Goal: Task Accomplishment & Management: Use online tool/utility

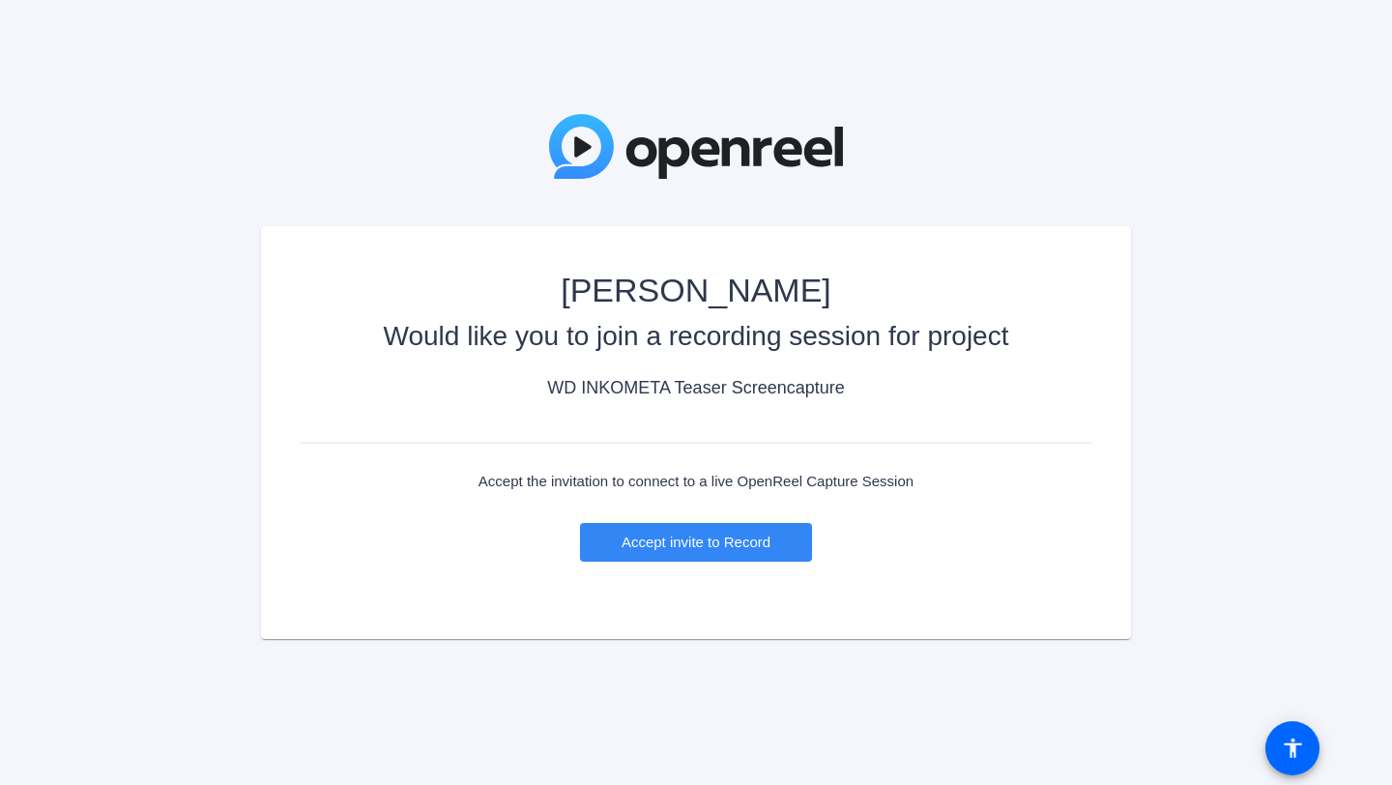
click at [680, 544] on span "Accept invite to Record" at bounding box center [695, 542] width 149 height 16
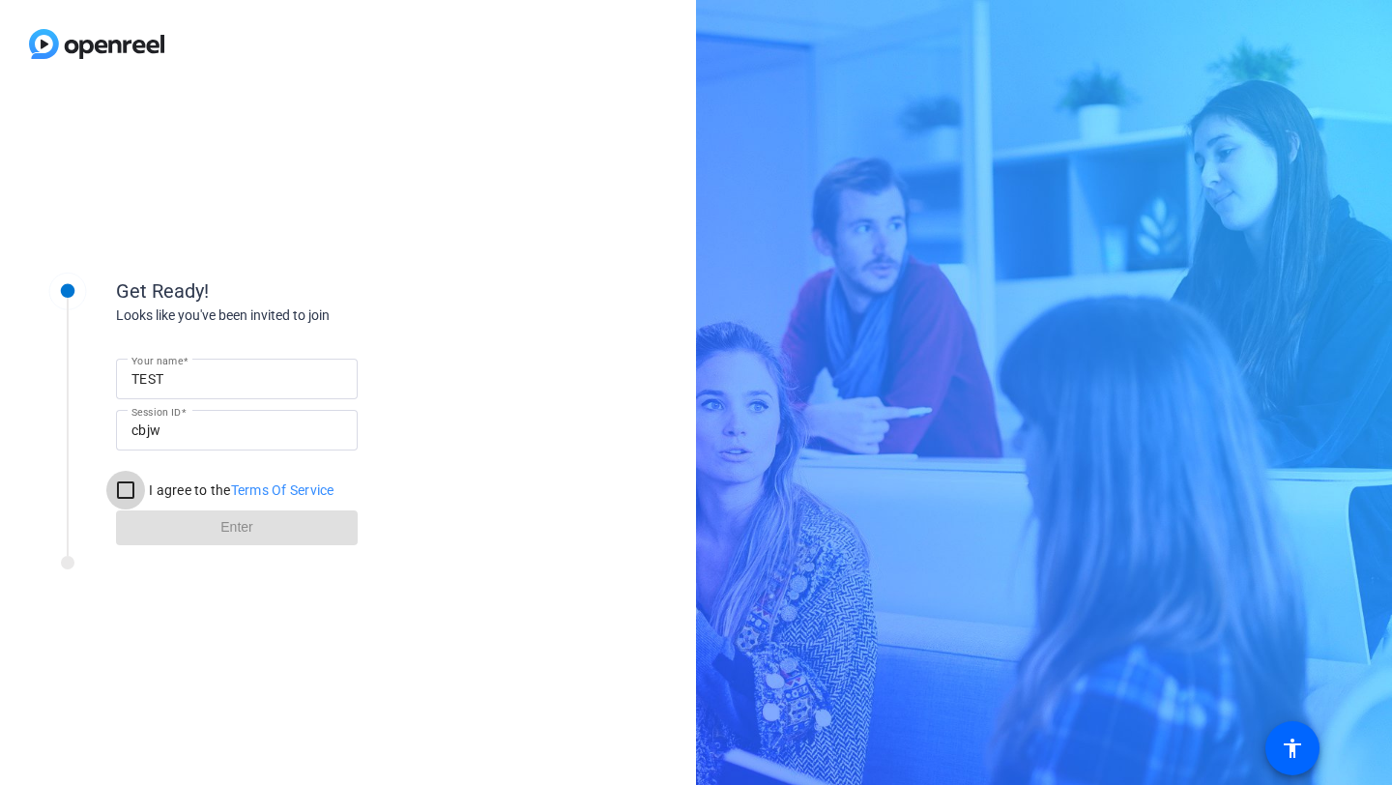
click at [117, 488] on input "I agree to the Terms Of Service" at bounding box center [125, 490] width 39 height 39
checkbox input "true"
click at [250, 515] on span at bounding box center [237, 528] width 242 height 46
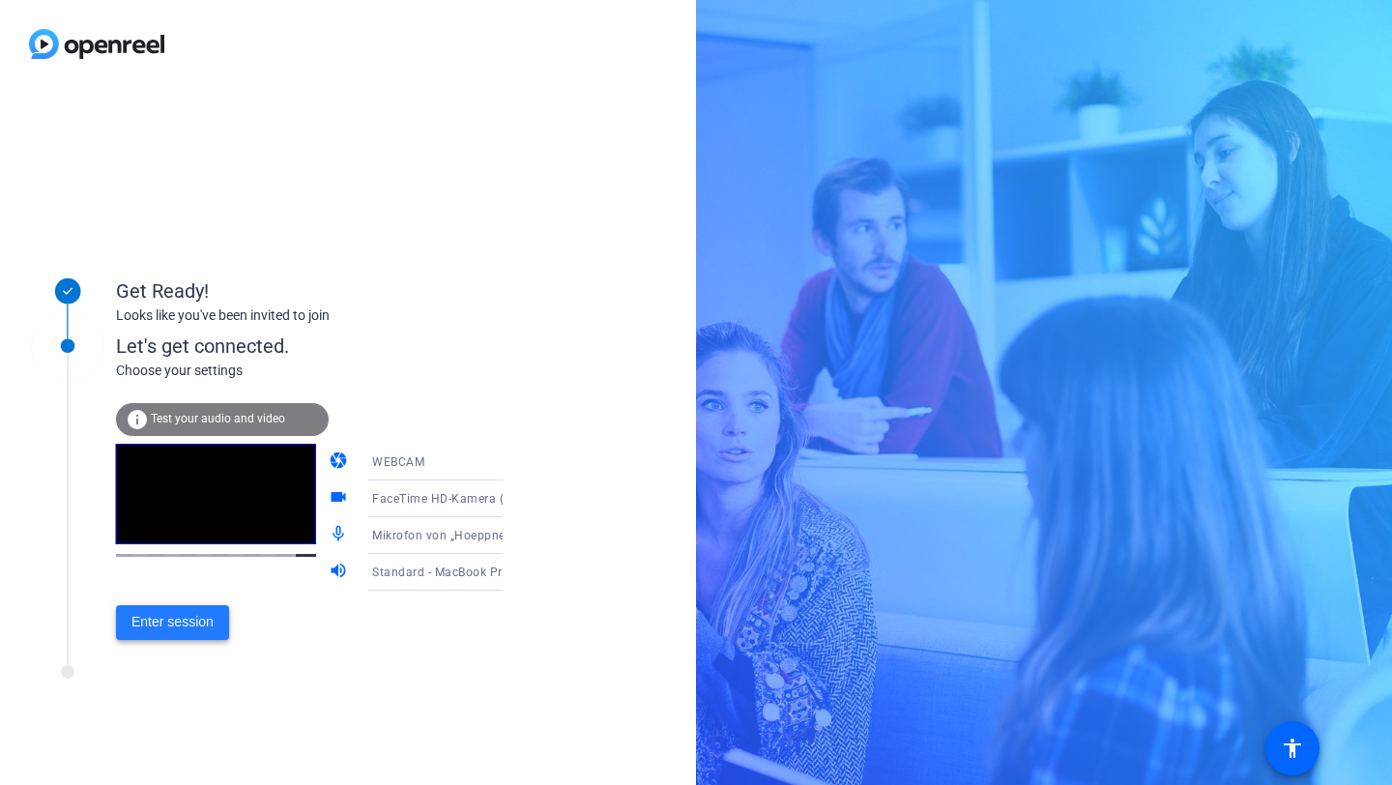
click at [184, 612] on span "Enter session" at bounding box center [172, 622] width 82 height 20
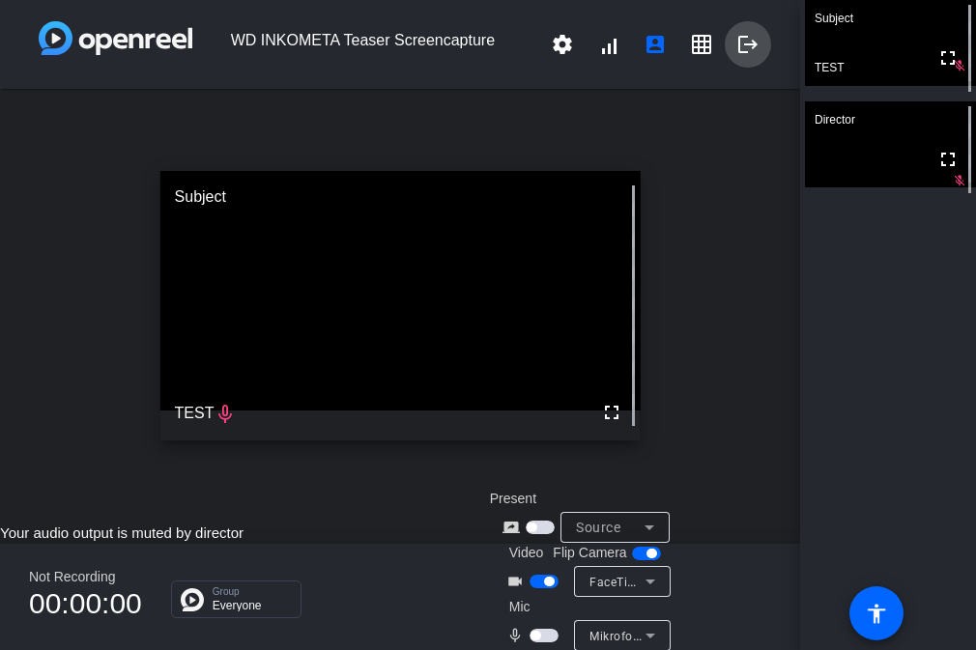
click at [745, 46] on mat-icon "logout" at bounding box center [747, 44] width 23 height 23
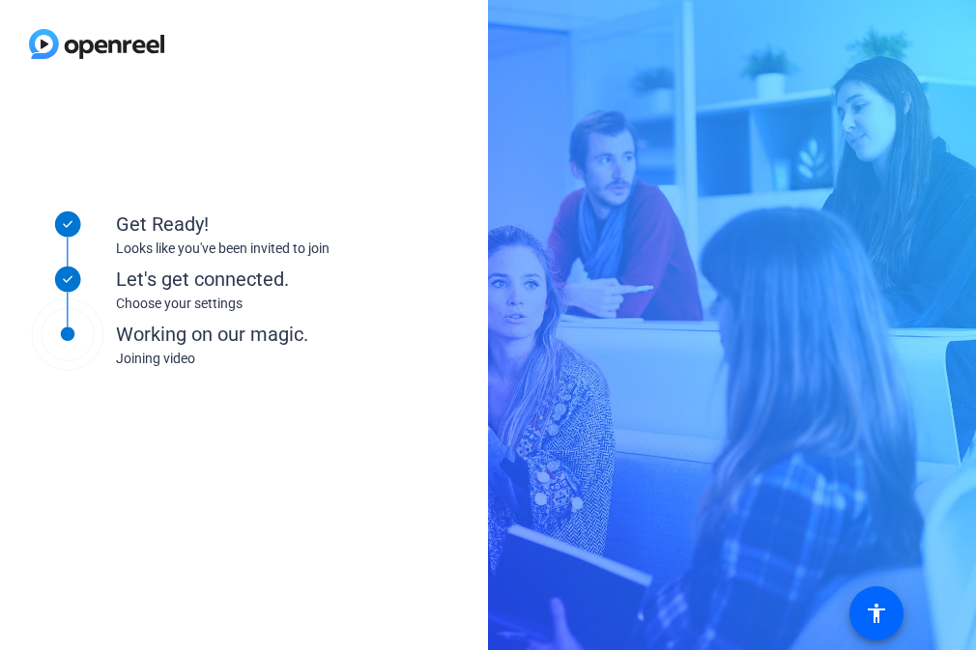
click at [289, 467] on div "Get Ready! Looks like you've been invited to join Let's get connected. Choose y…" at bounding box center [260, 369] width 483 height 387
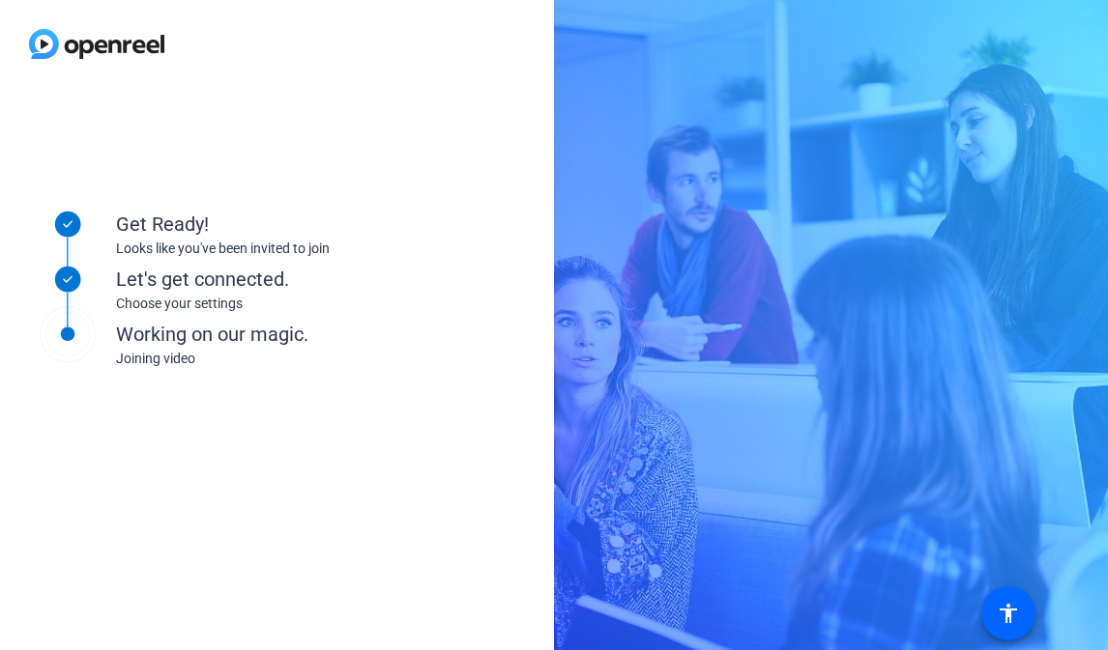
click at [390, 137] on div "Get Ready! Looks like you've been invited to join Let's get connected. Choose y…" at bounding box center [277, 369] width 554 height 563
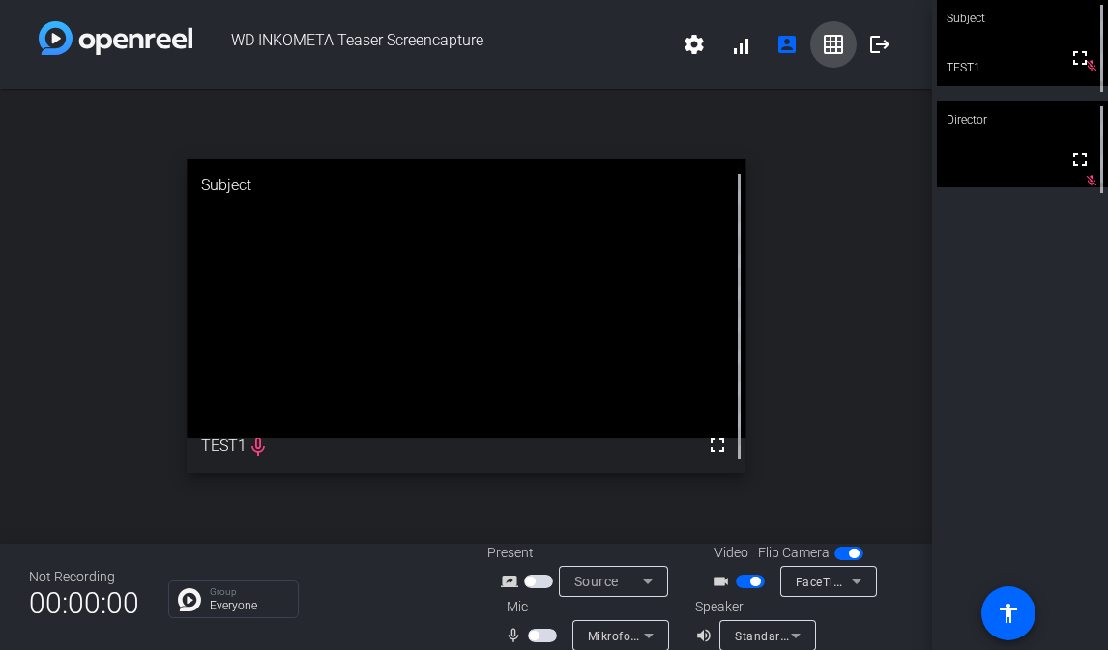
click at [829, 47] on mat-icon "grid_on" at bounding box center [833, 44] width 23 height 23
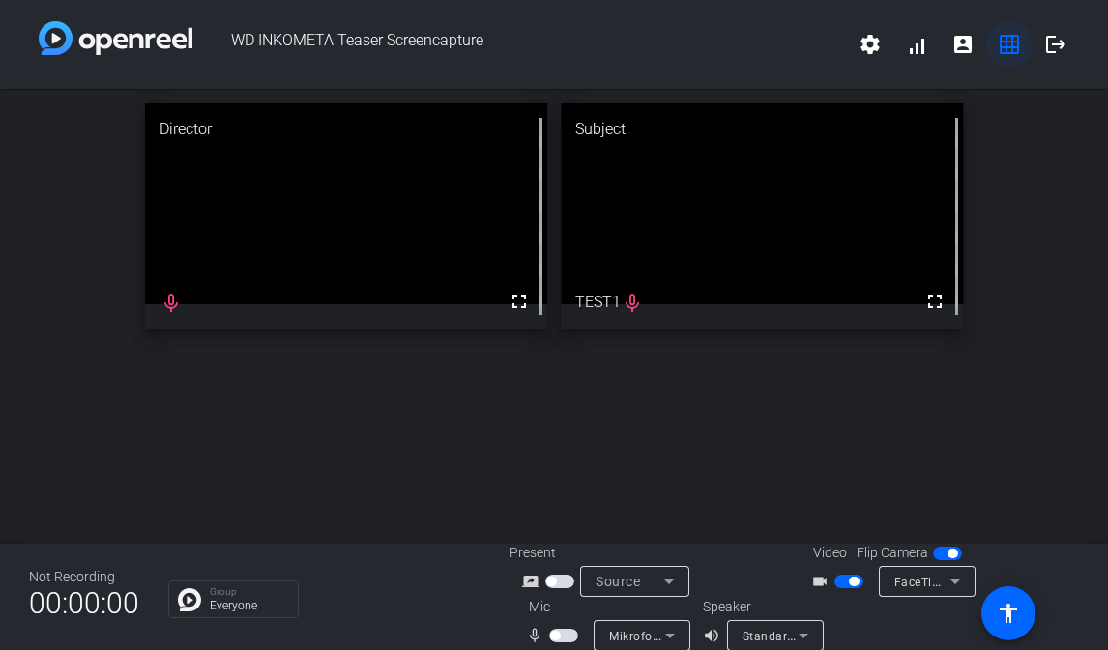
click at [829, 47] on span "WD INKOMETA Teaser Screencapture" at bounding box center [519, 44] width 654 height 46
click at [1006, 56] on span at bounding box center [1009, 44] width 46 height 46
click at [1008, 44] on mat-icon "grid_on" at bounding box center [1008, 44] width 23 height 23
click at [975, 43] on span at bounding box center [962, 44] width 46 height 46
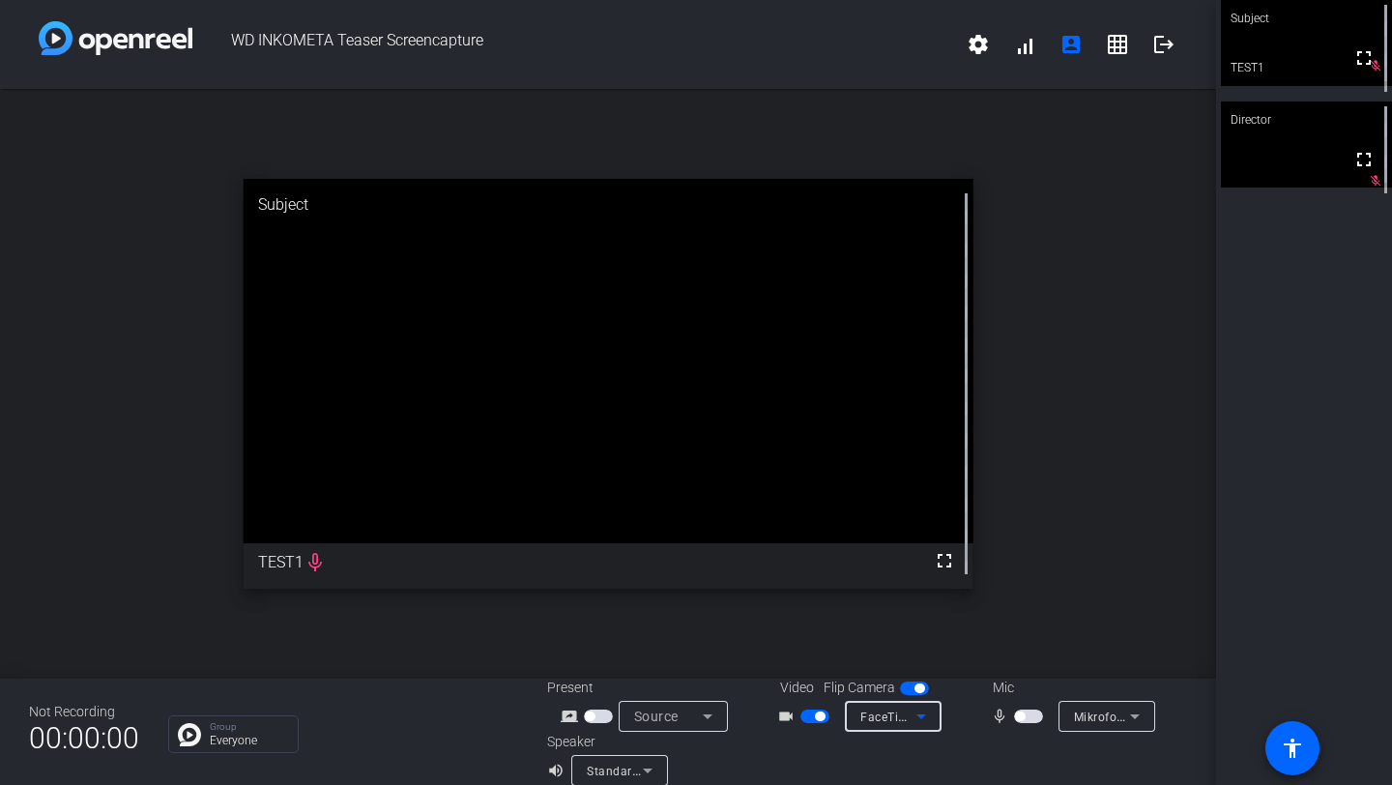
click at [916, 649] on icon at bounding box center [920, 716] width 23 height 23
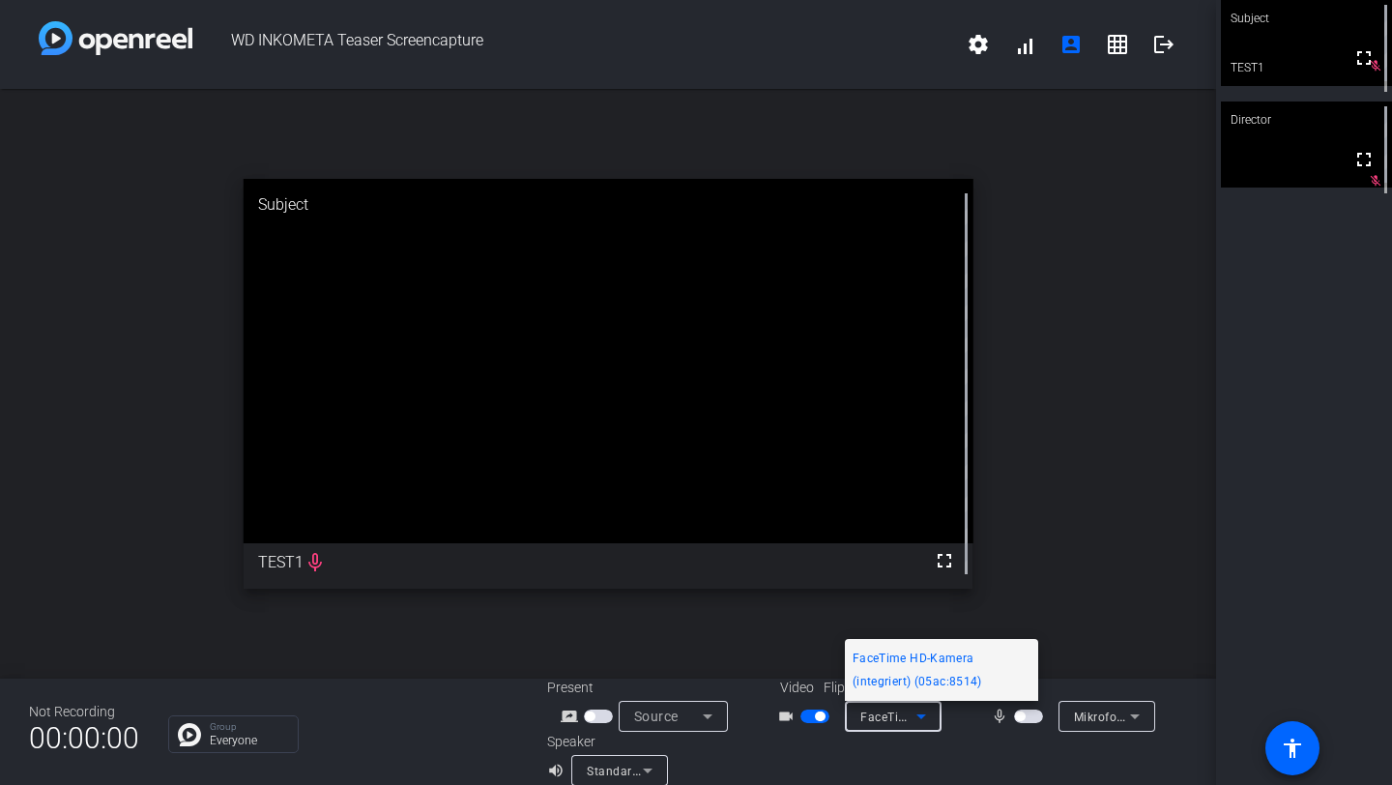
click at [933, 649] on div at bounding box center [696, 392] width 1392 height 785
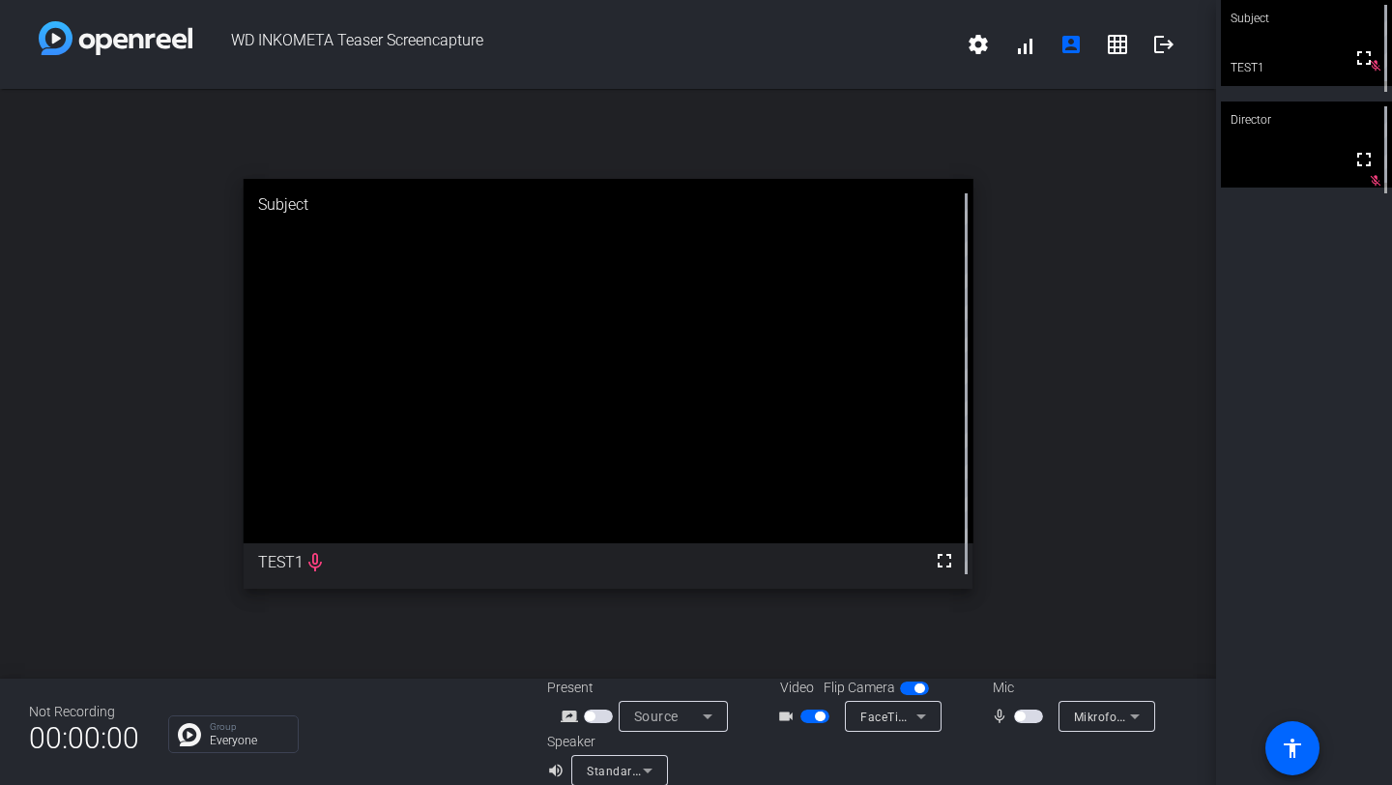
click at [1107, 352] on div "open_in_new Subject fullscreen TEST1 mic_none" at bounding box center [608, 384] width 1216 height 590
click at [1107, 47] on mat-icon "grid_on" at bounding box center [1117, 44] width 23 height 23
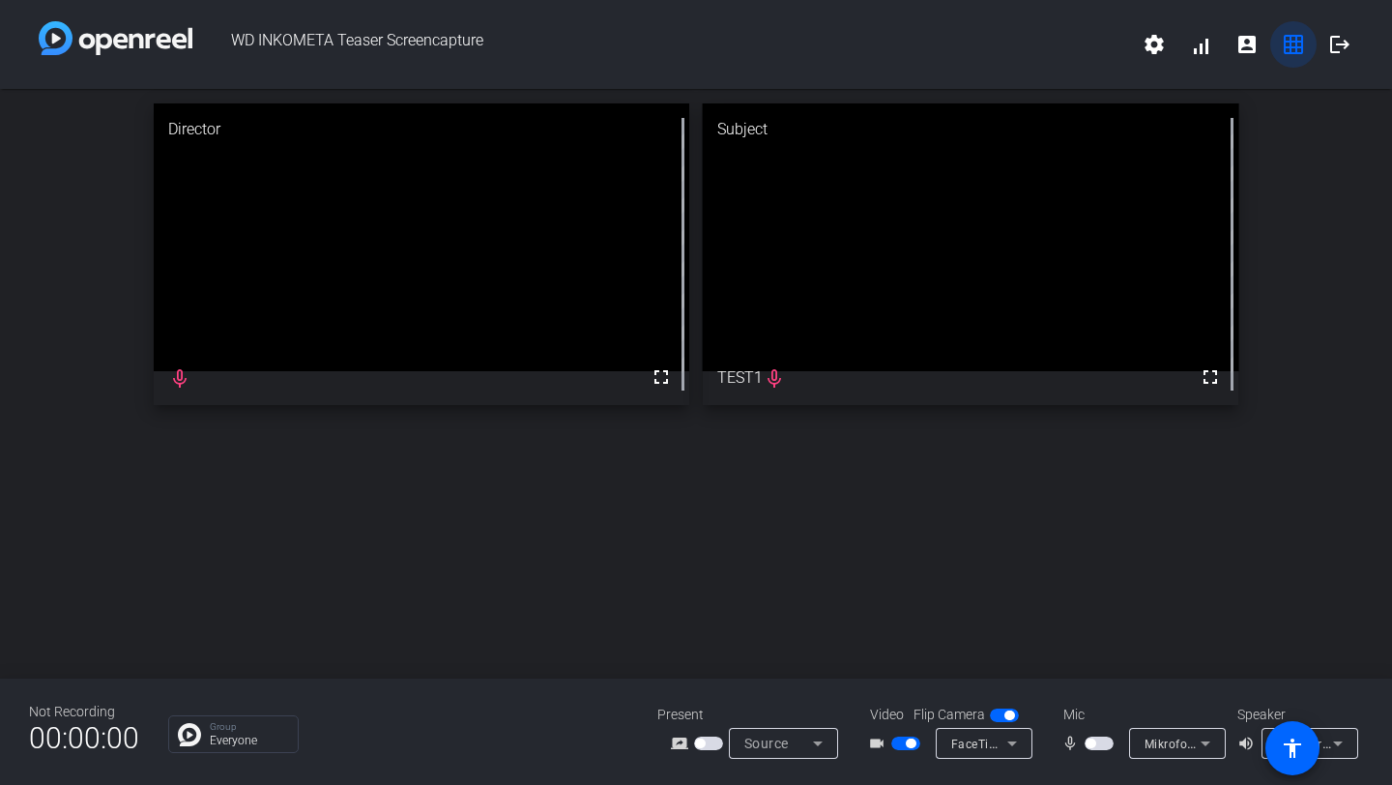
click at [1107, 49] on mat-icon "grid_on" at bounding box center [1293, 44] width 23 height 23
click at [1107, 46] on mat-icon "grid_on" at bounding box center [1293, 44] width 23 height 23
click at [1107, 45] on mat-icon "settings" at bounding box center [1153, 44] width 23 height 23
click at [1107, 146] on div at bounding box center [696, 392] width 1392 height 785
click at [1107, 47] on span at bounding box center [1200, 44] width 46 height 46
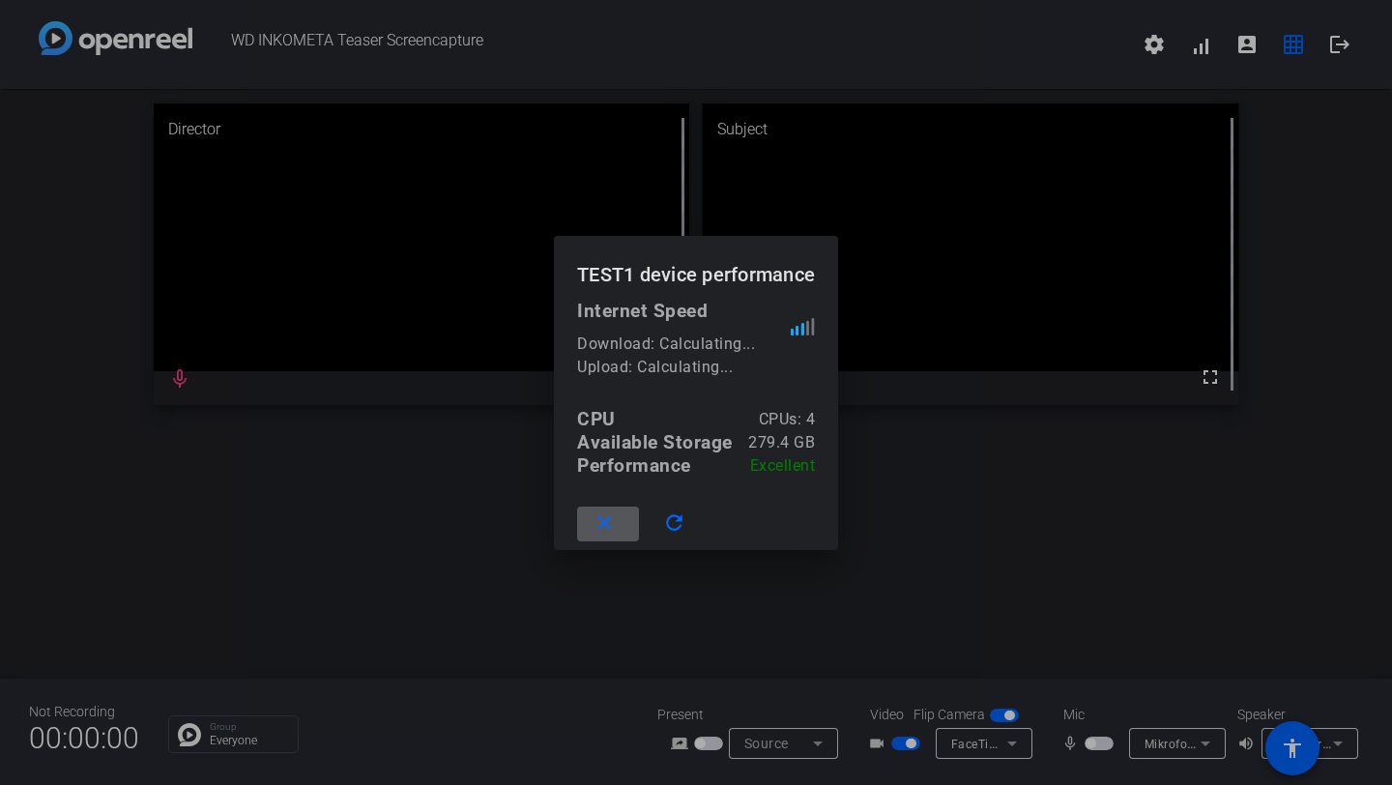
click at [606, 524] on mat-icon "close" at bounding box center [604, 523] width 24 height 24
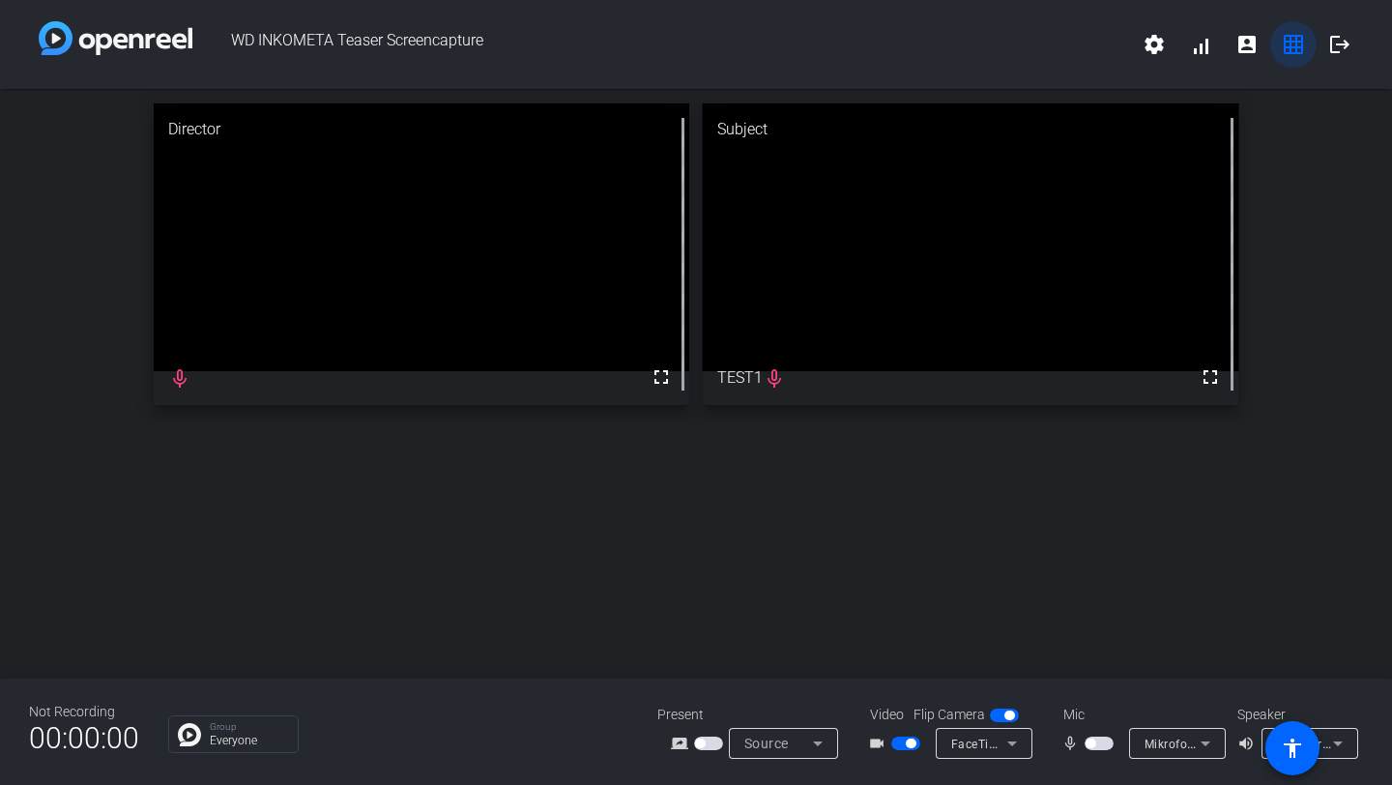
click at [1107, 49] on mat-icon "grid_on" at bounding box center [1293, 44] width 23 height 23
click at [1107, 52] on mat-icon "account_box" at bounding box center [1246, 44] width 23 height 23
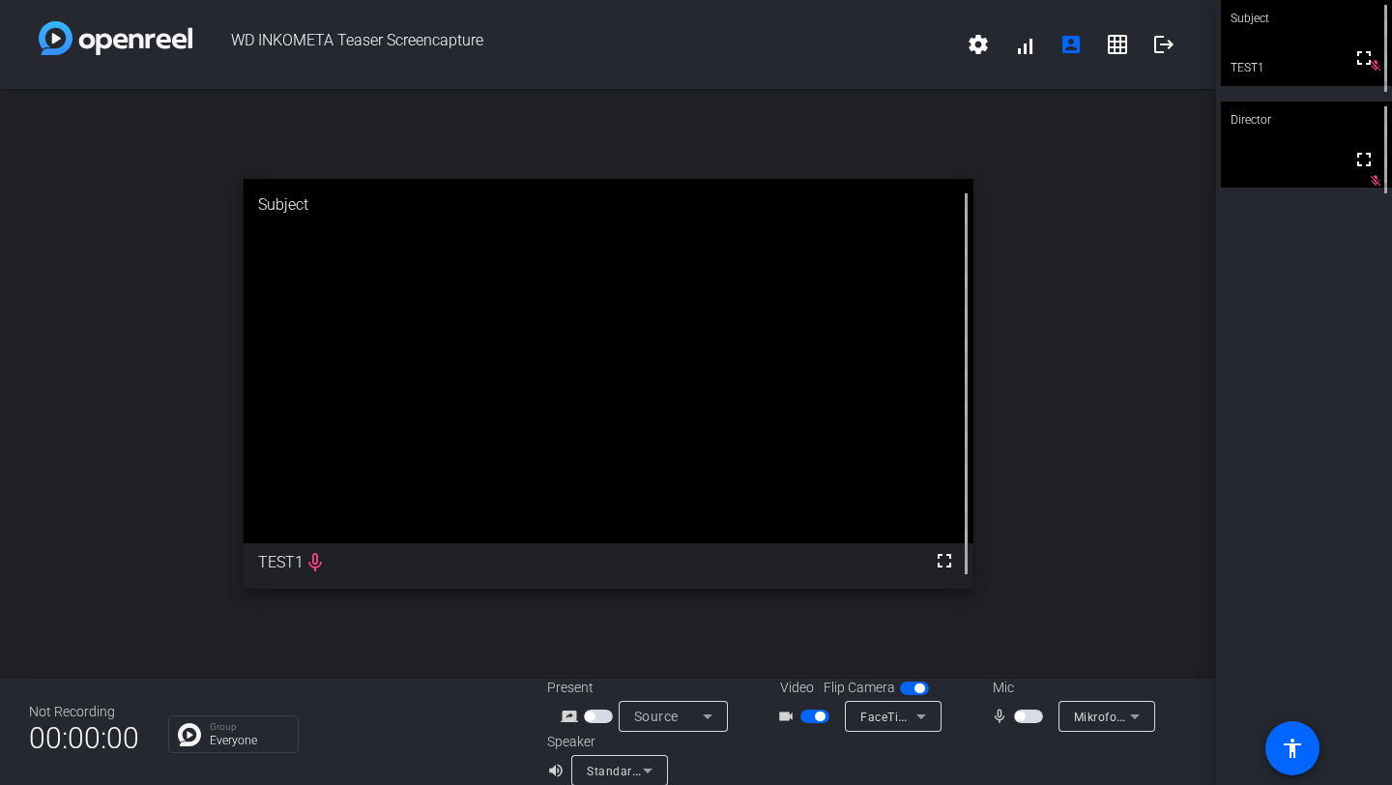
click at [829, 649] on div at bounding box center [816, 716] width 33 height 14
click at [820, 649] on span "button" at bounding box center [820, 716] width 10 height 10
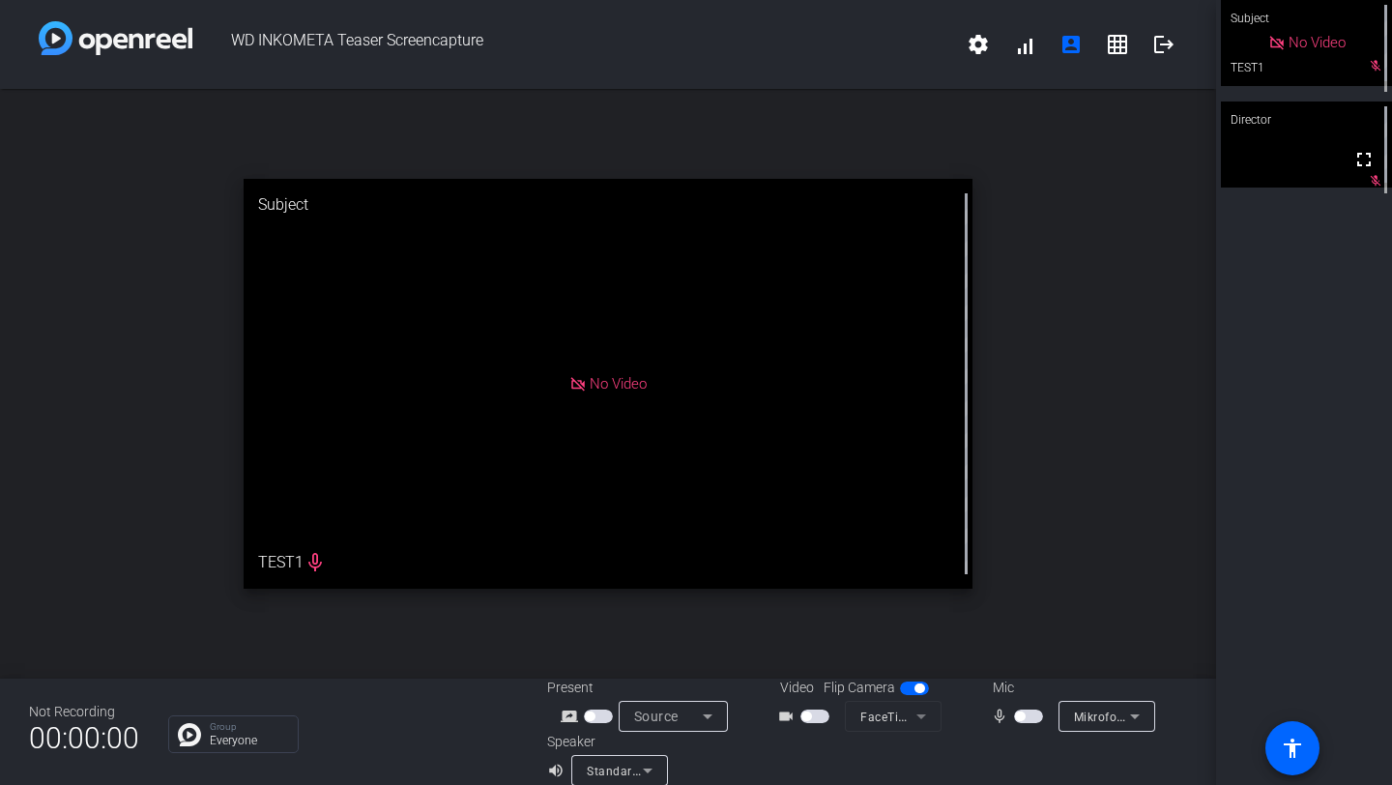
scroll to position [13, 0]
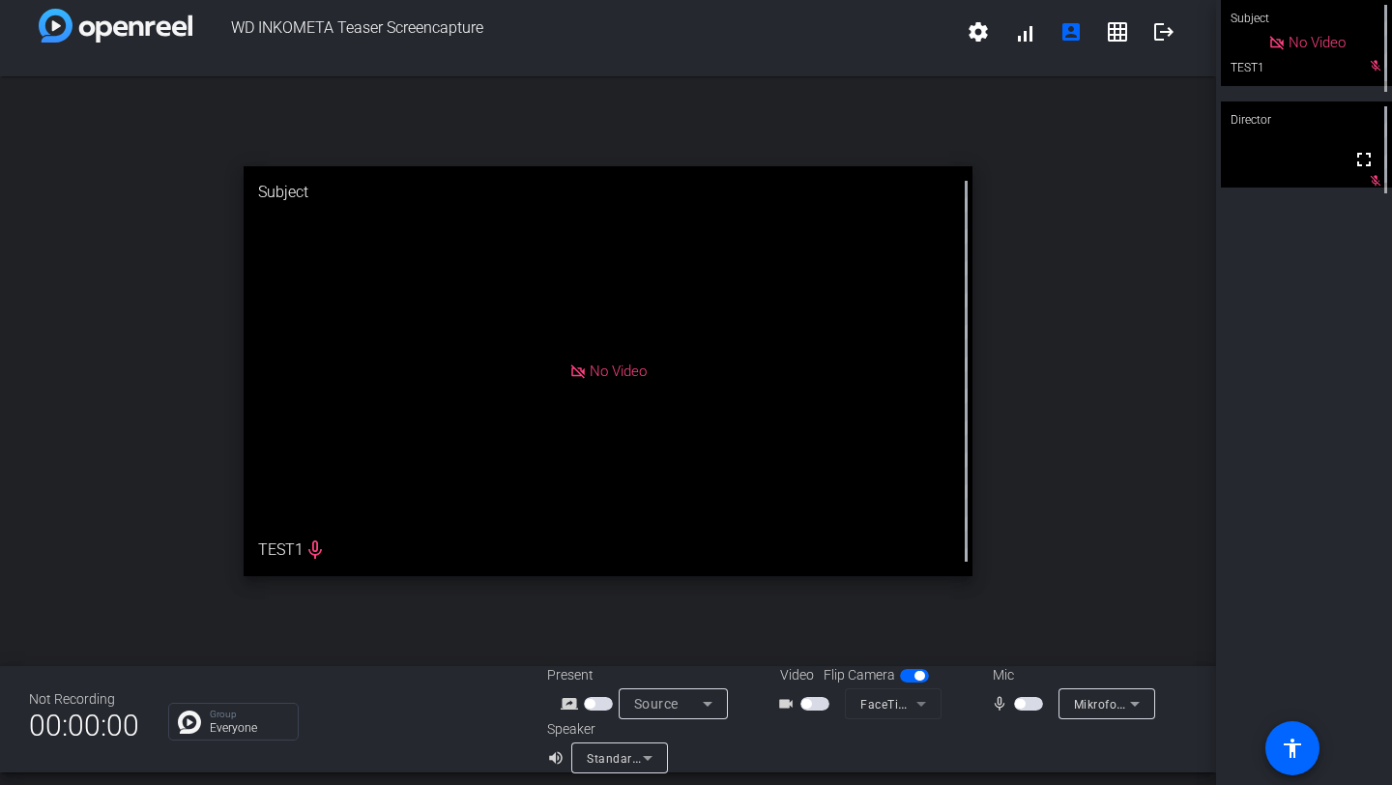
click at [1107, 649] on icon at bounding box center [1134, 703] width 23 height 23
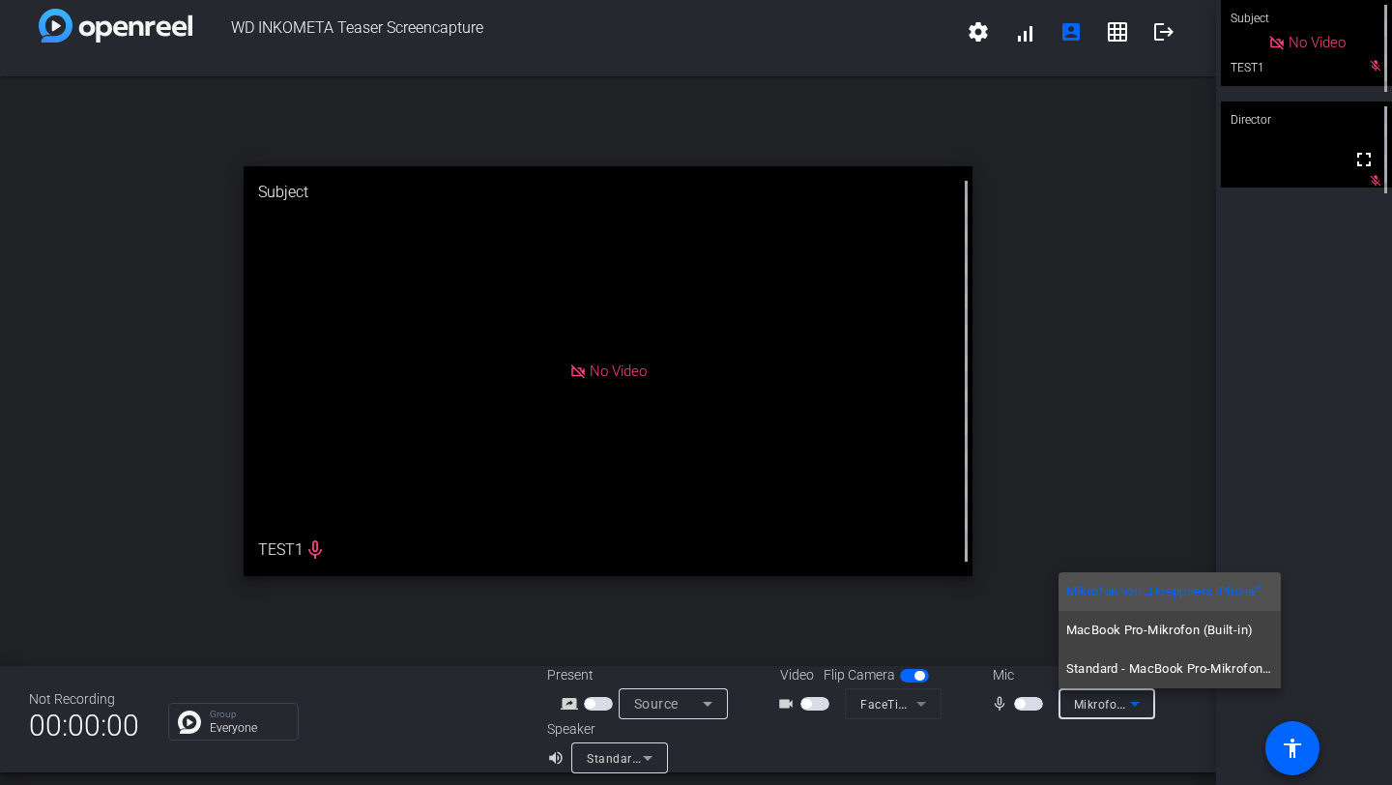
click at [1107, 649] on div at bounding box center [696, 392] width 1392 height 785
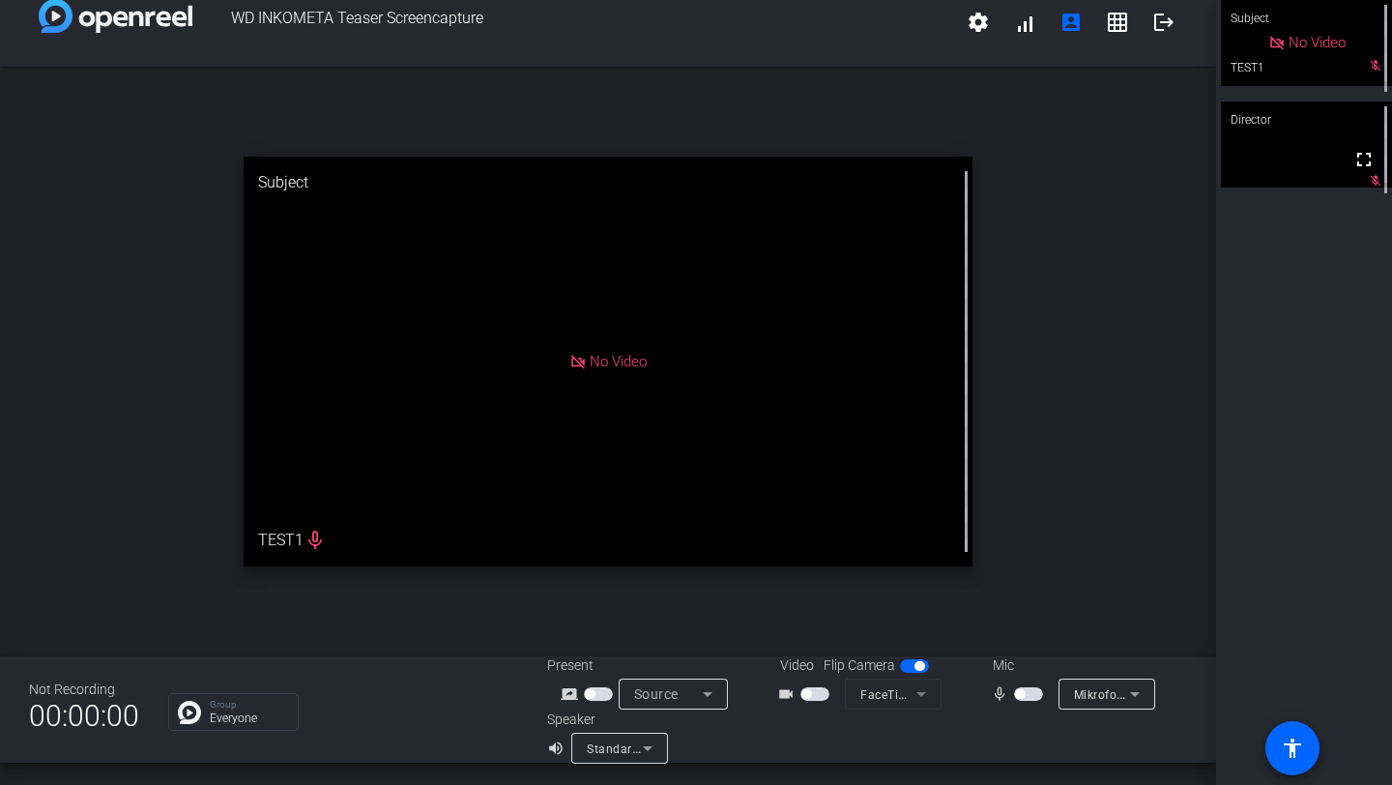
scroll to position [0, 0]
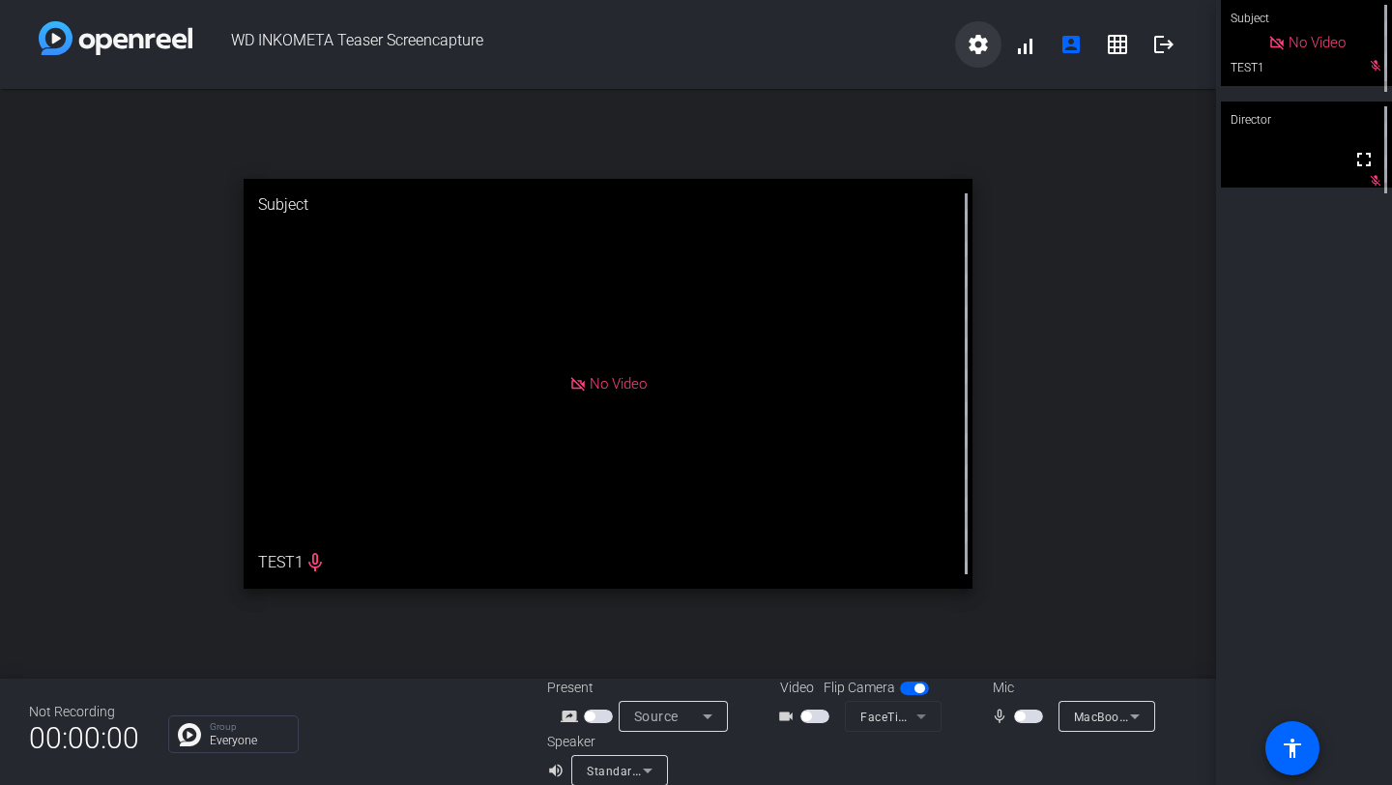
click at [968, 47] on mat-icon "settings" at bounding box center [978, 44] width 23 height 23
click at [970, 43] on div at bounding box center [696, 392] width 1392 height 785
click at [429, 45] on span "WD INKOMETA Teaser Screencapture" at bounding box center [573, 44] width 763 height 46
click at [83, 53] on img at bounding box center [116, 38] width 154 height 34
click at [213, 649] on p "Everyone" at bounding box center [249, 741] width 78 height 12
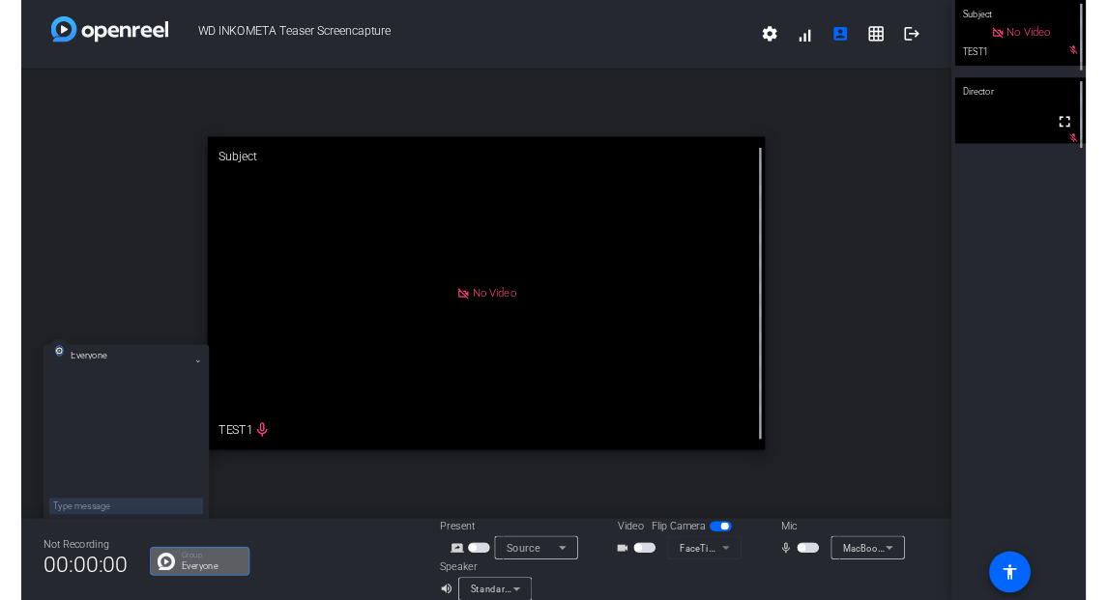
scroll to position [22, 0]
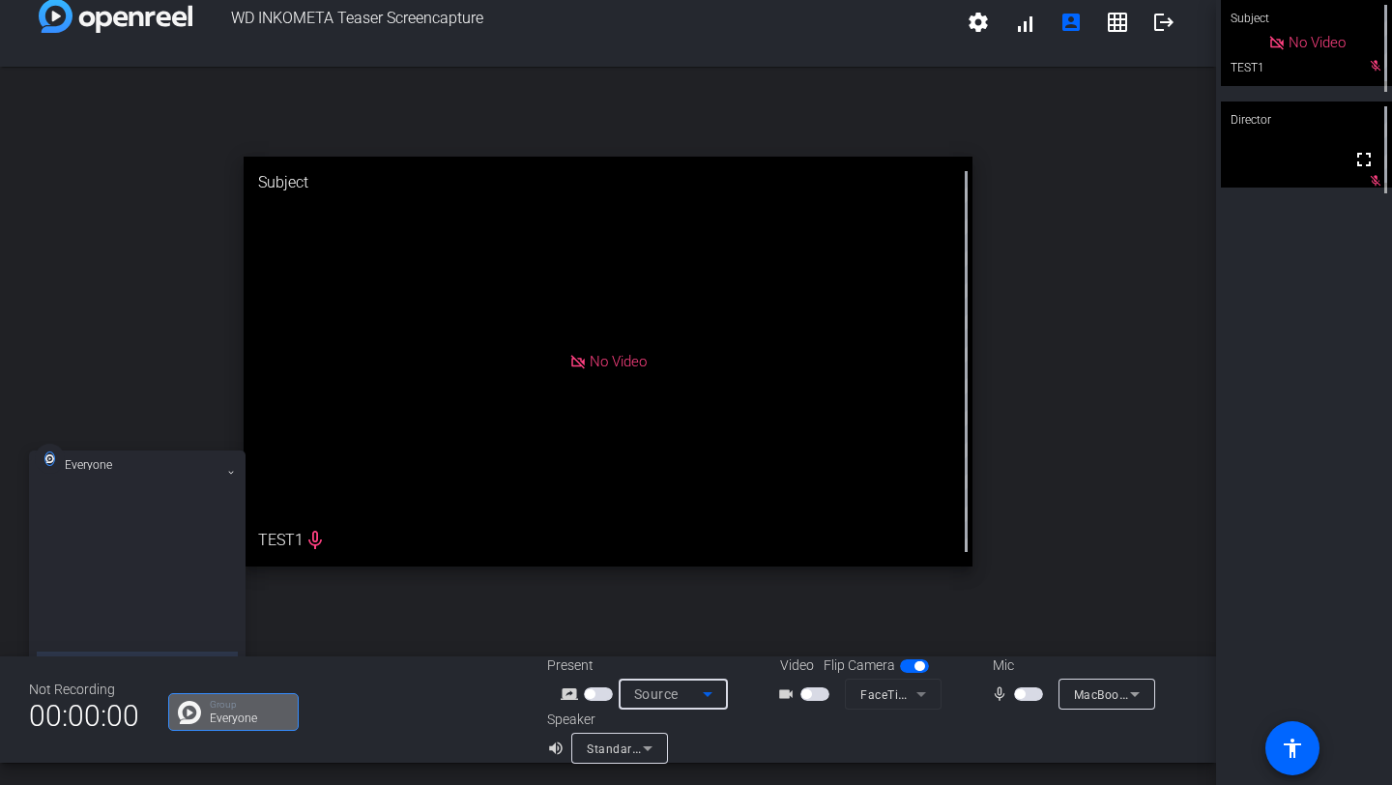
click at [659, 649] on span "Source" at bounding box center [656, 693] width 44 height 15
click at [687, 614] on span "Screen Sharing" at bounding box center [669, 620] width 88 height 23
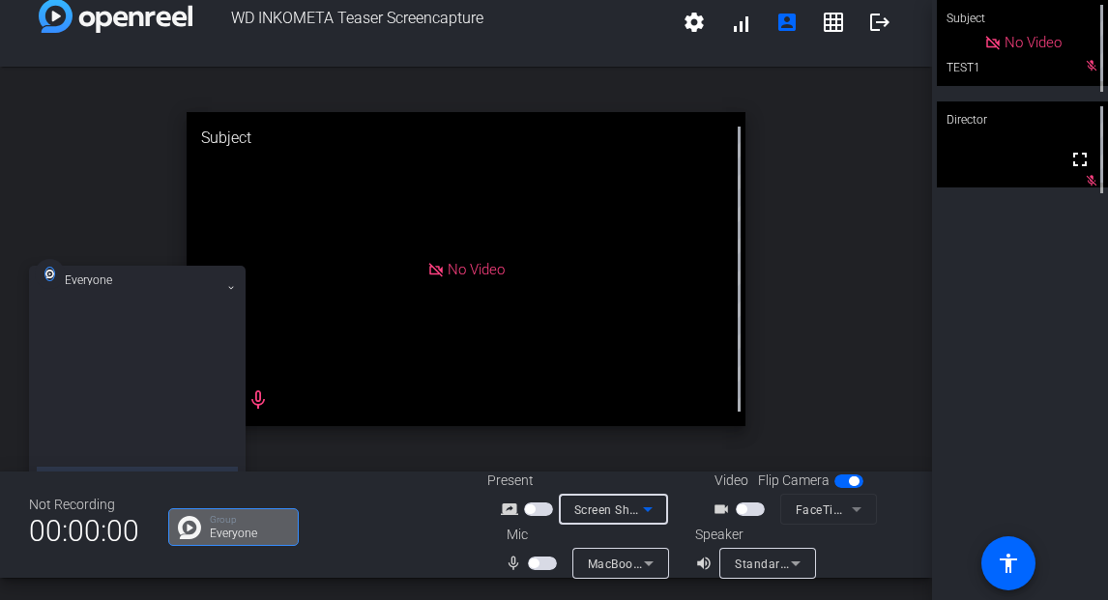
scroll to position [0, 0]
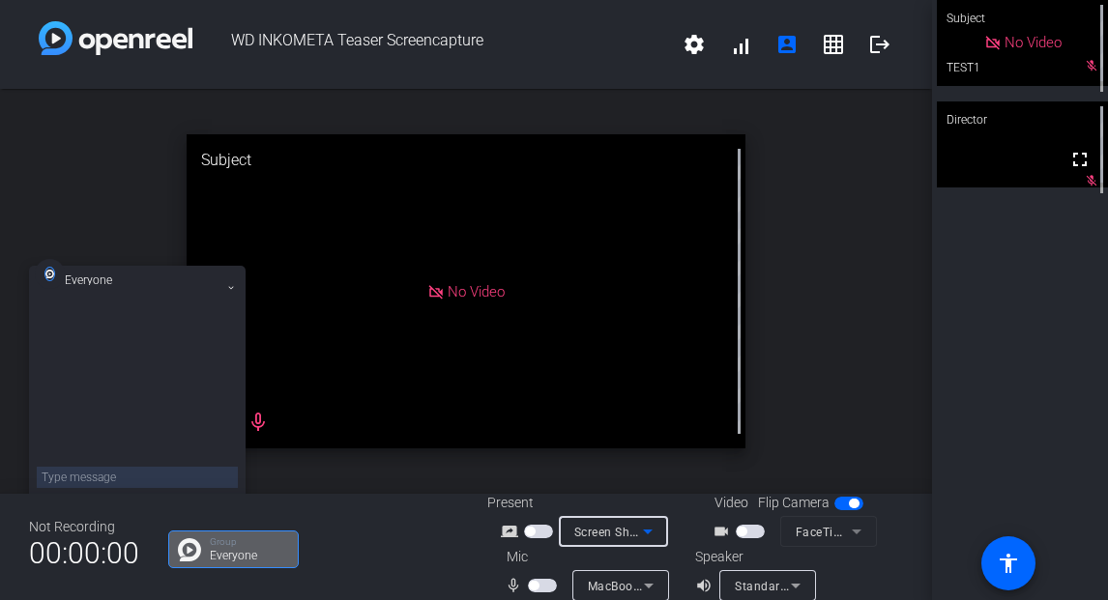
click at [230, 288] on icon at bounding box center [231, 288] width 5 height 3
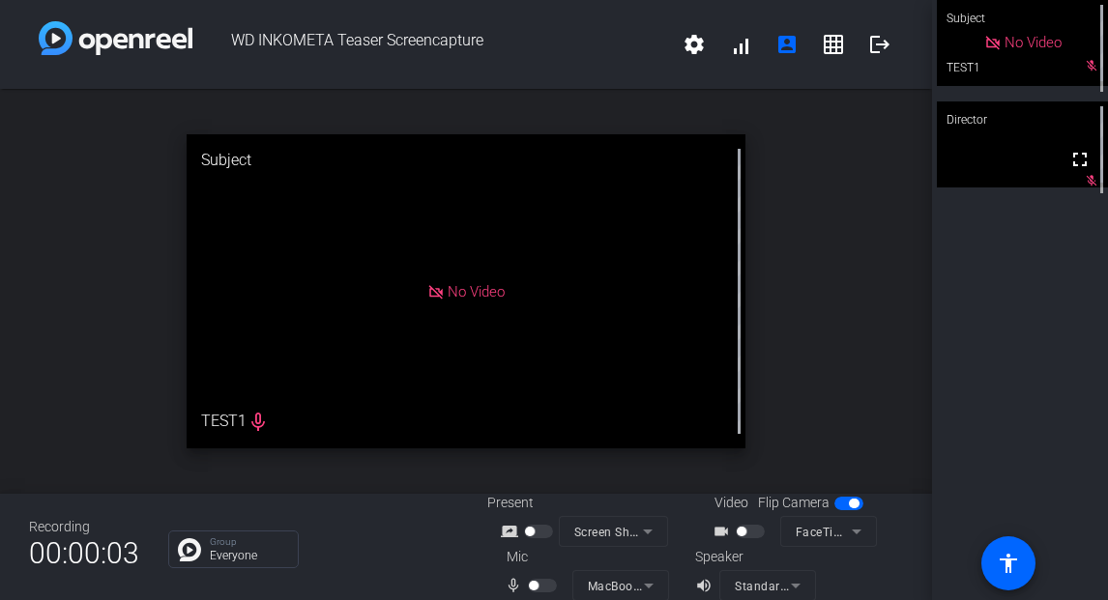
click at [984, 52] on icon at bounding box center [992, 43] width 17 height 17
click at [754, 527] on div at bounding box center [752, 532] width 33 height 14
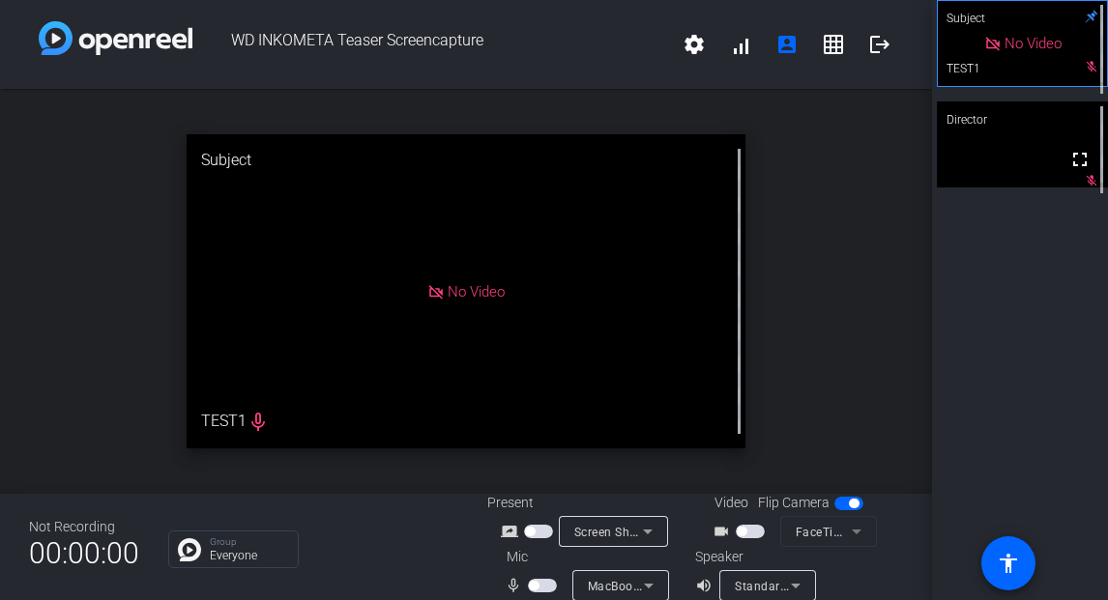
click at [746, 532] on span "button" at bounding box center [750, 532] width 29 height 14
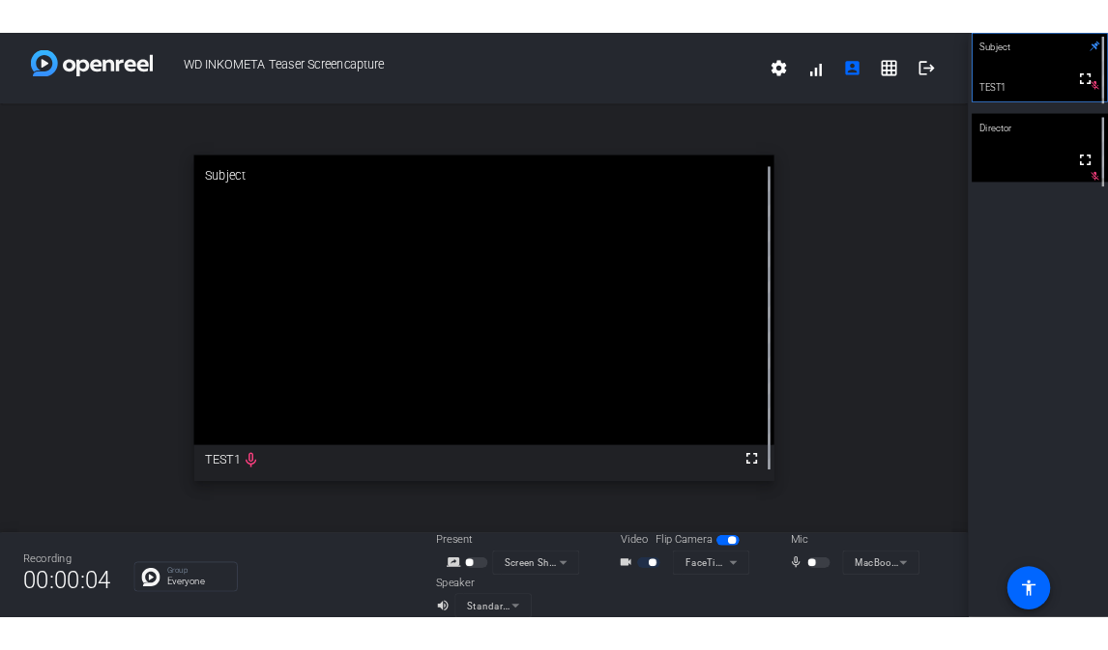
scroll to position [22, 0]
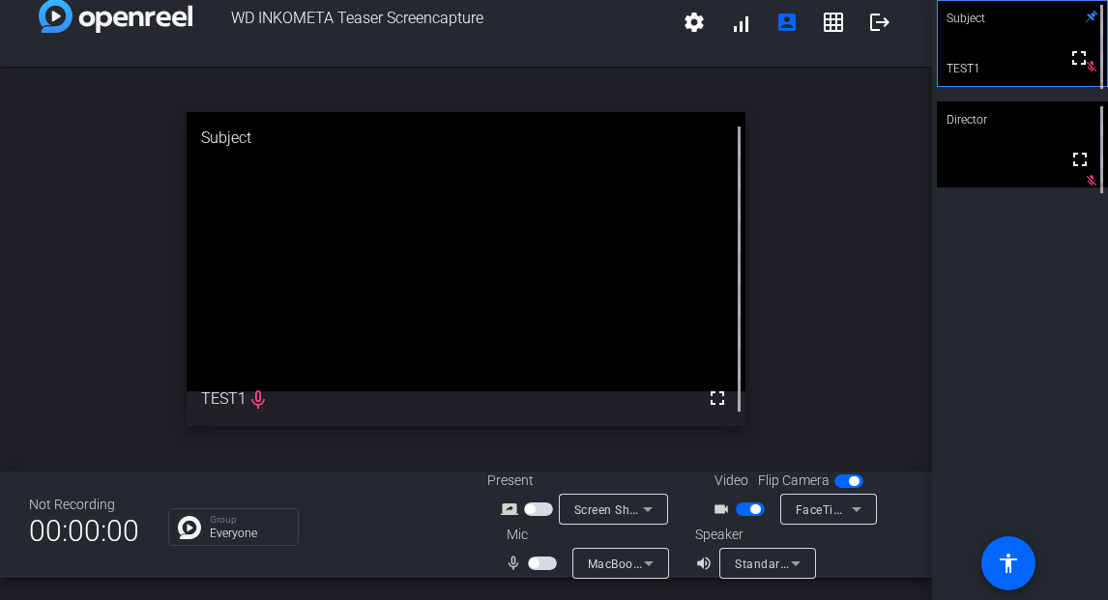
click at [28, 159] on div "open_in_new Subject fullscreen TEST1 mic_none" at bounding box center [466, 269] width 932 height 405
click at [636, 515] on icon at bounding box center [647, 509] width 23 height 23
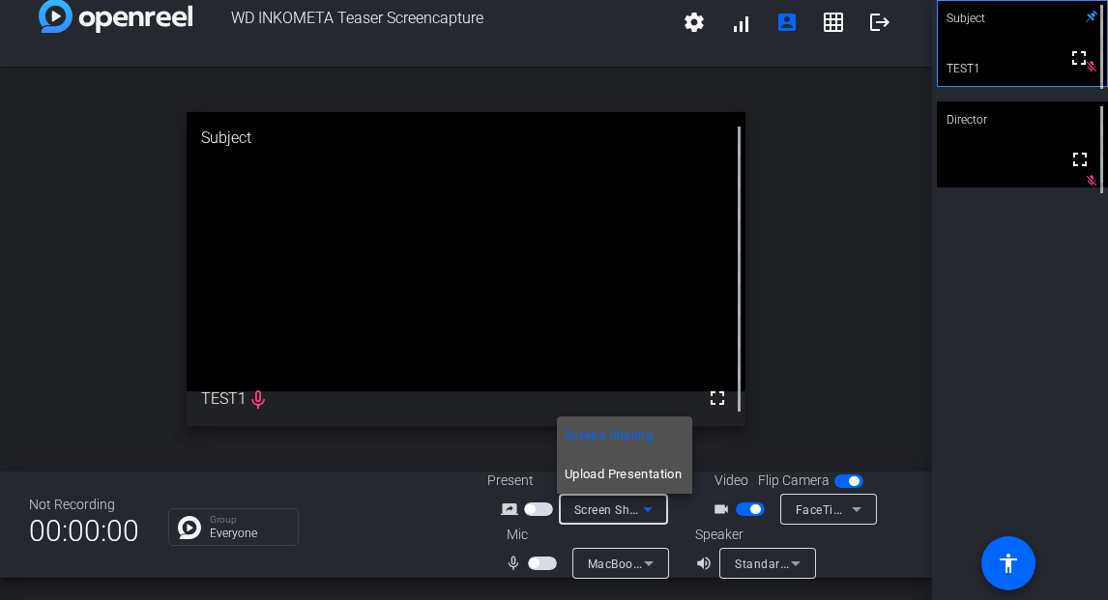
click at [641, 477] on span "Upload Presentation" at bounding box center [622, 474] width 117 height 23
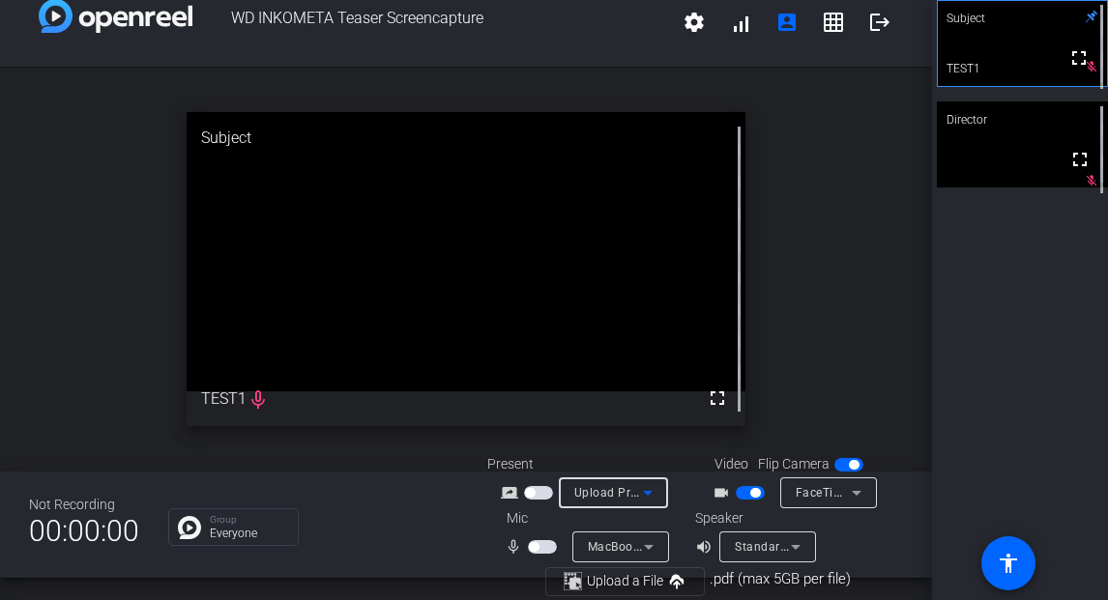
click at [627, 499] on span "Upload Presentation" at bounding box center [632, 491] width 117 height 15
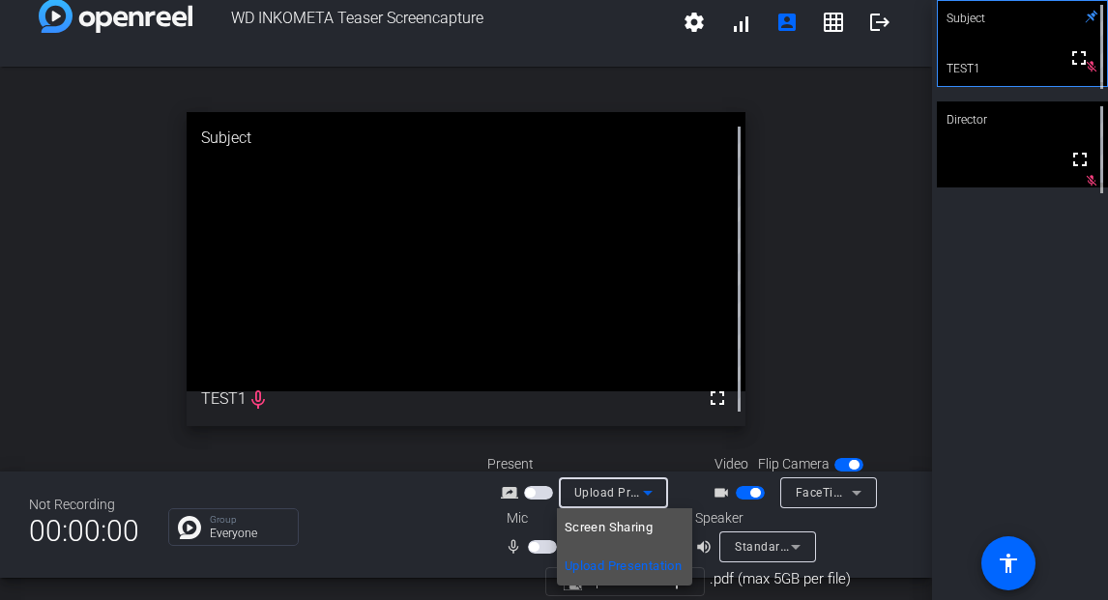
click at [643, 534] on span "Screen Sharing" at bounding box center [608, 527] width 88 height 23
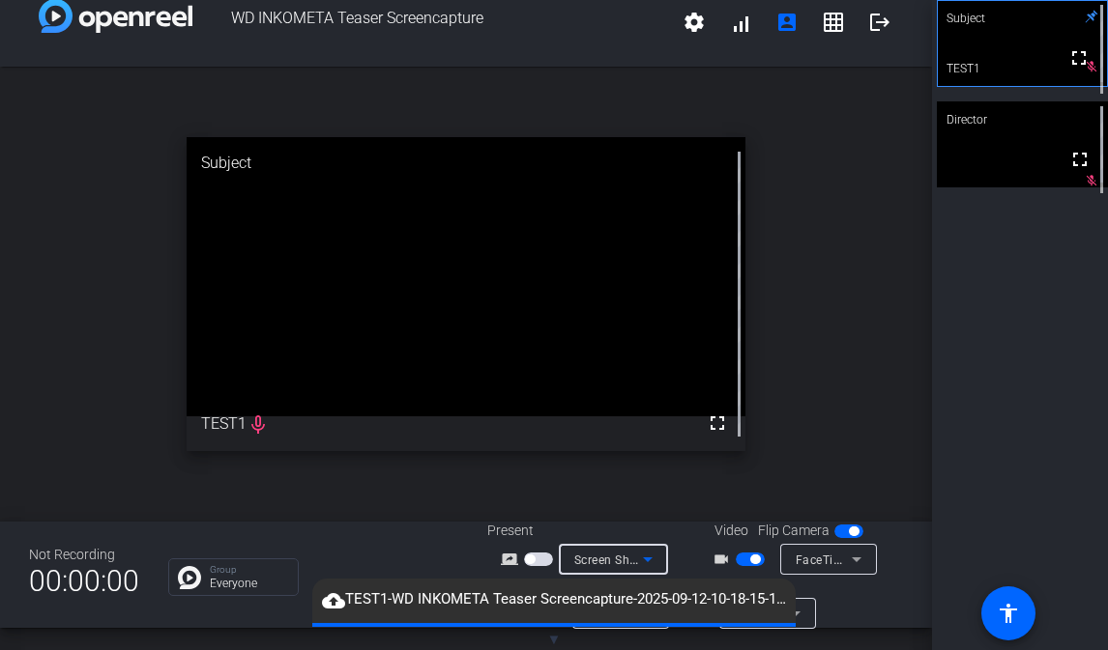
click at [621, 560] on span "Screen Sharing" at bounding box center [616, 559] width 85 height 15
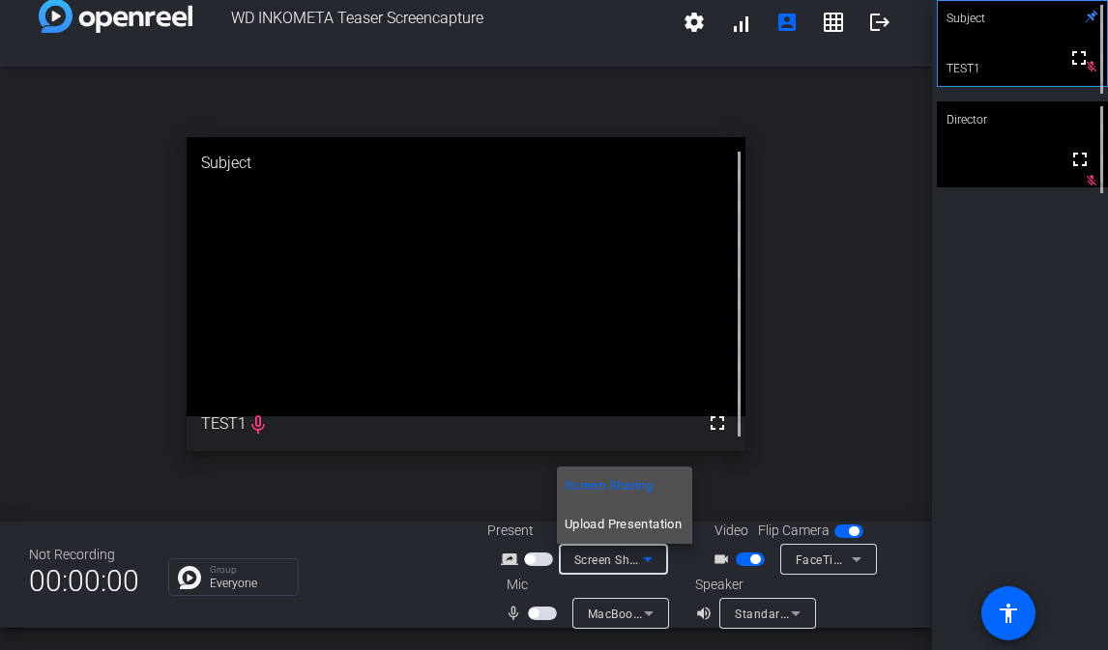
click at [631, 528] on span "Upload Presentation" at bounding box center [622, 524] width 117 height 23
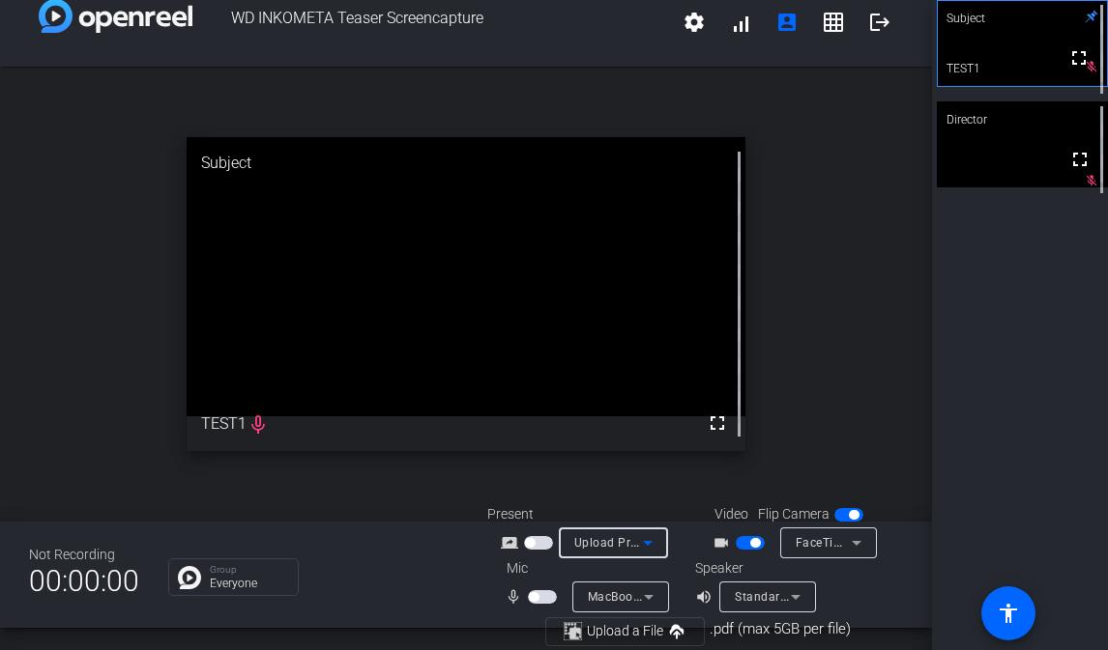
click at [623, 544] on span "Upload Presentation" at bounding box center [632, 541] width 117 height 15
click at [617, 563] on mat-option "Screen Sharing" at bounding box center [624, 578] width 135 height 39
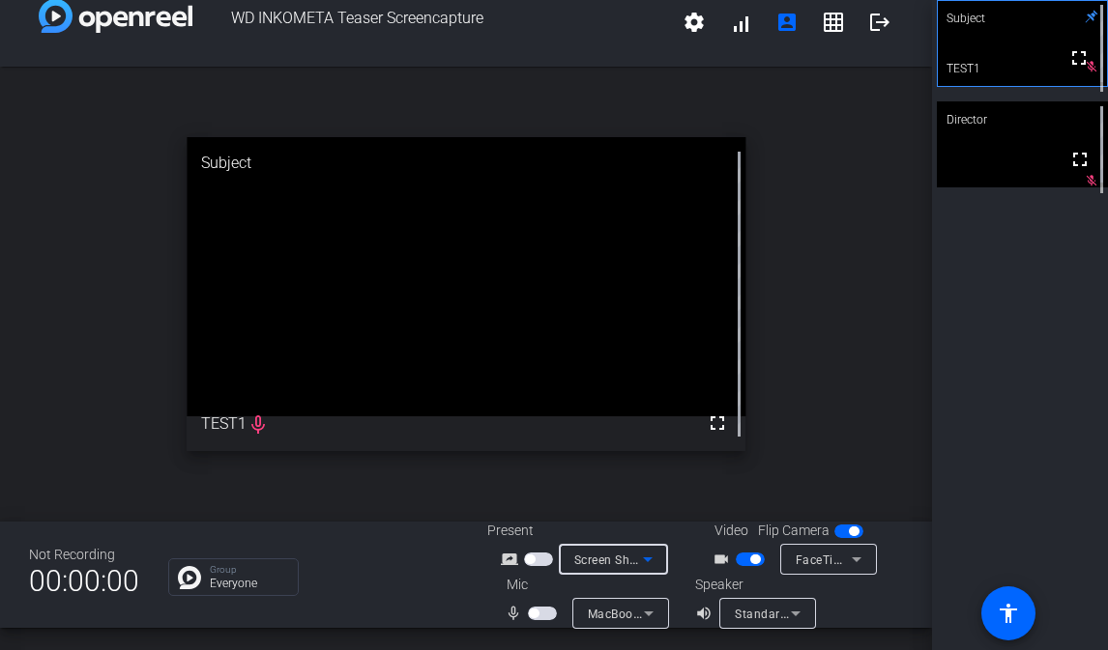
click at [641, 559] on icon at bounding box center [647, 559] width 23 height 23
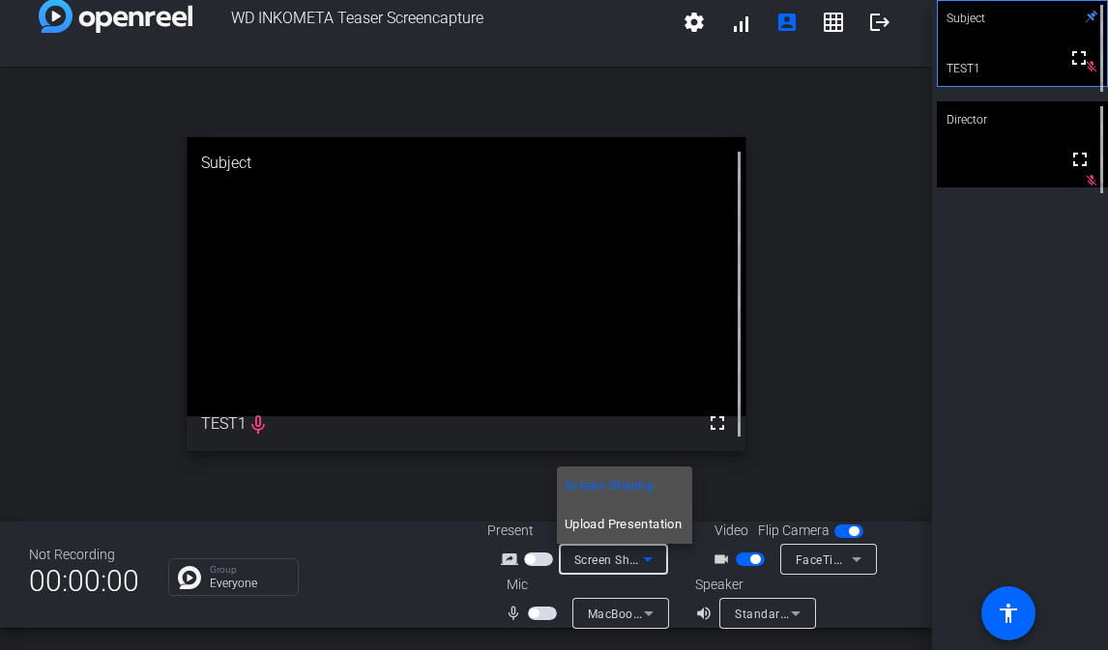
click at [639, 515] on span "Upload Presentation" at bounding box center [622, 524] width 117 height 23
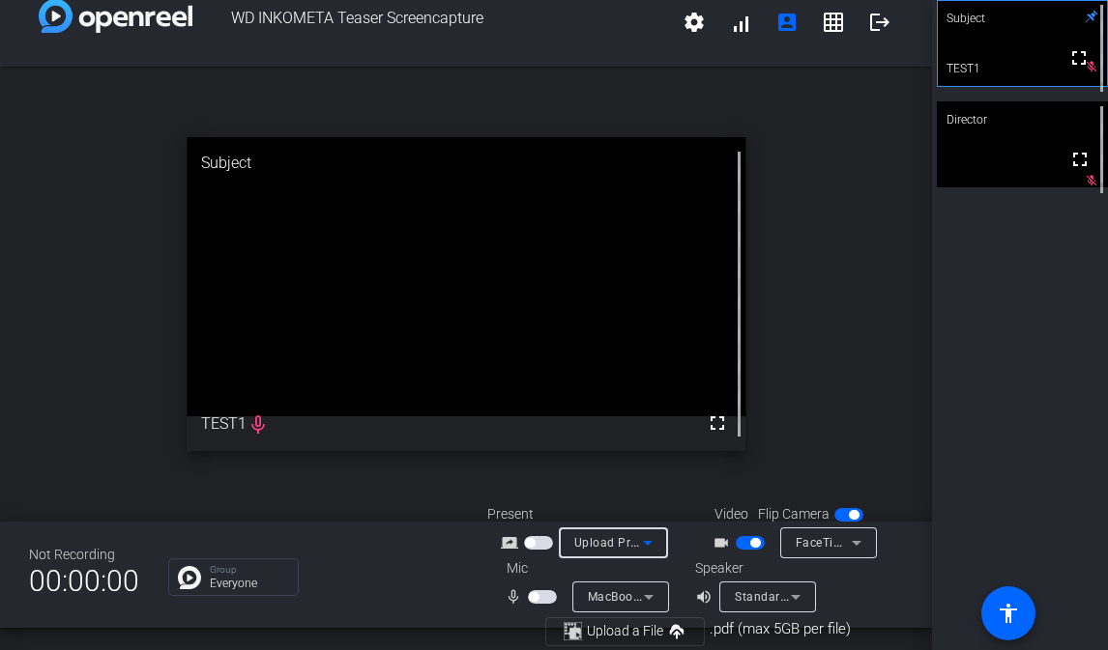
click at [631, 546] on span "Upload Presentation" at bounding box center [632, 541] width 117 height 15
click at [632, 568] on span "Screen Sharing" at bounding box center [608, 577] width 88 height 23
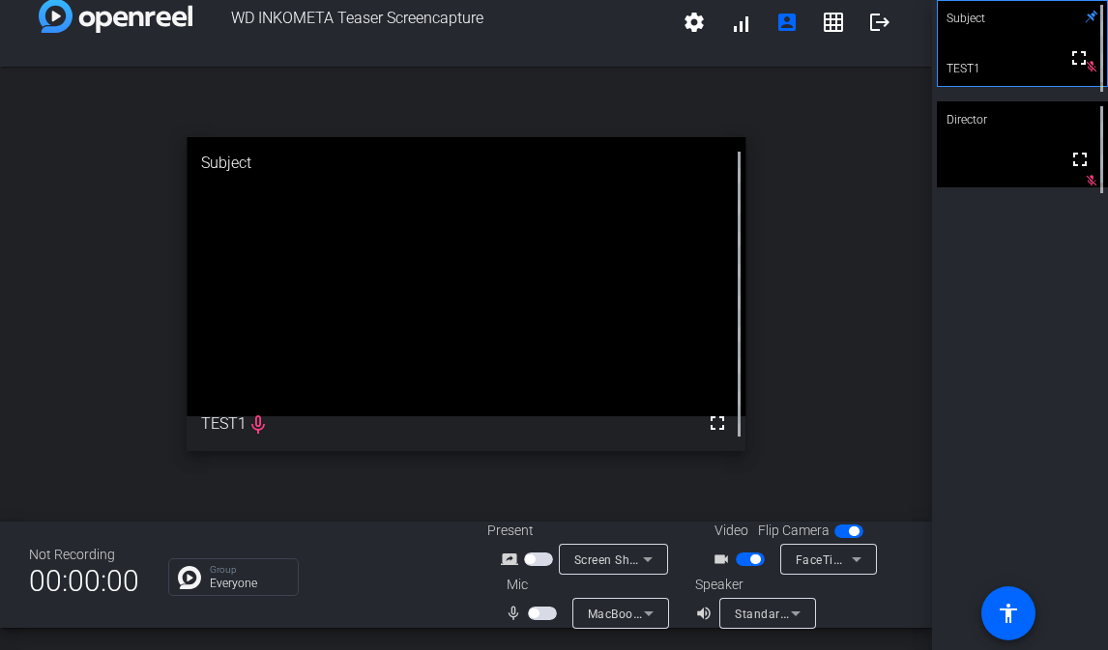
click at [547, 556] on span "button" at bounding box center [538, 560] width 29 height 14
click at [813, 563] on span "FaceTime HD-Kamera (integriert) (05ac:8514)" at bounding box center [925, 559] width 260 height 15
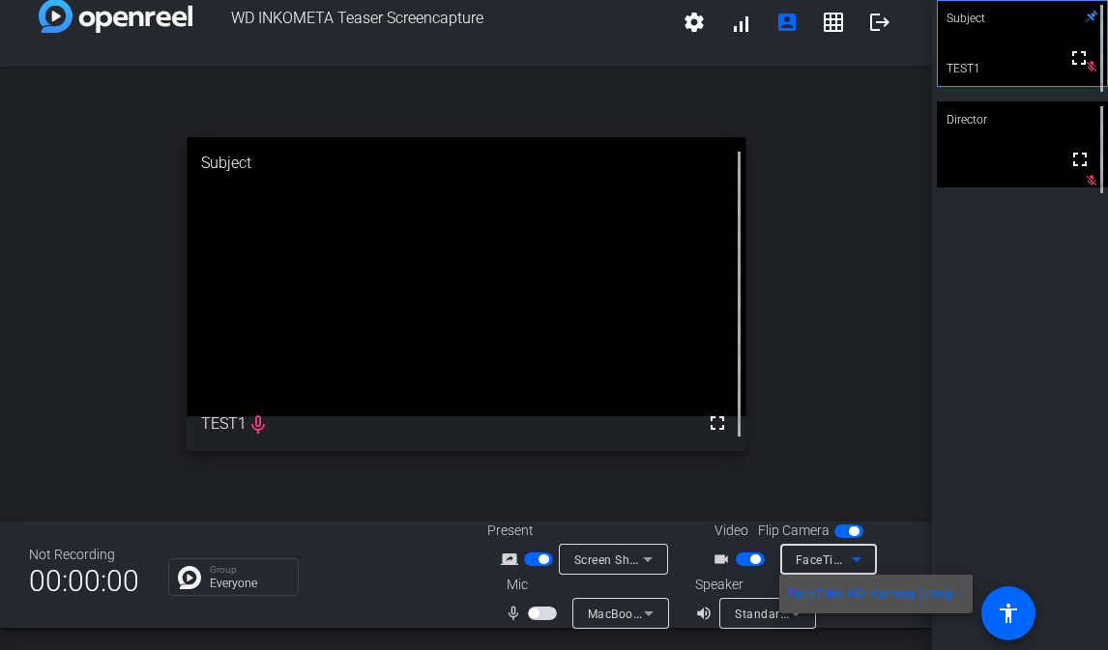
click at [749, 559] on div at bounding box center [554, 325] width 1108 height 650
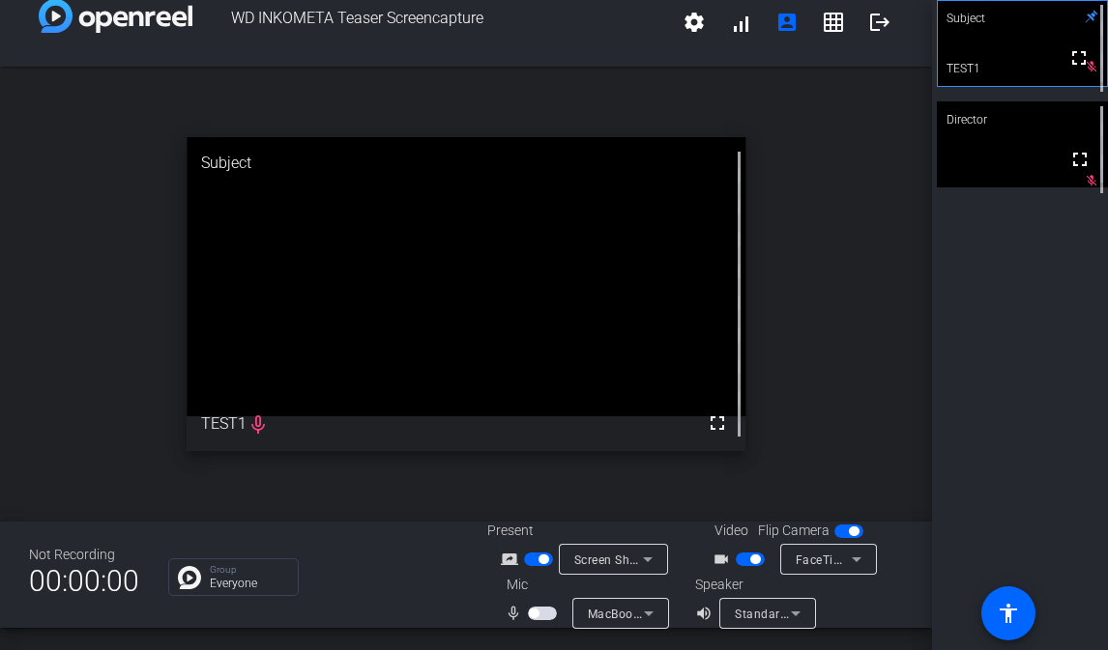
click at [750, 559] on span "button" at bounding box center [755, 560] width 10 height 10
click at [649, 561] on icon at bounding box center [647, 559] width 23 height 23
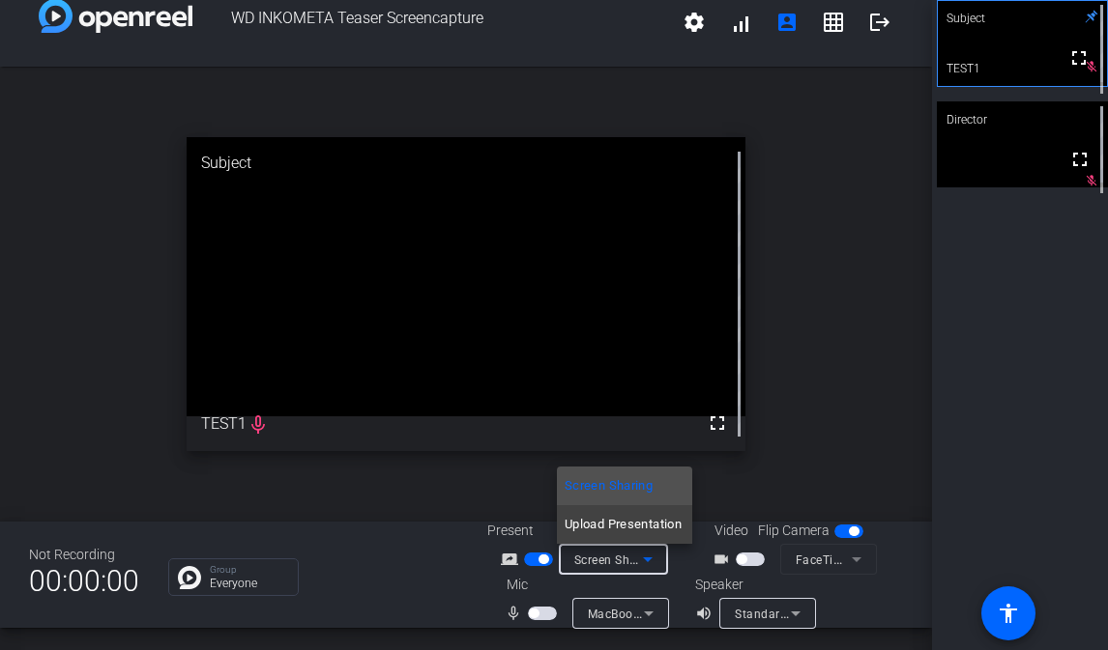
click at [650, 561] on div at bounding box center [554, 325] width 1108 height 650
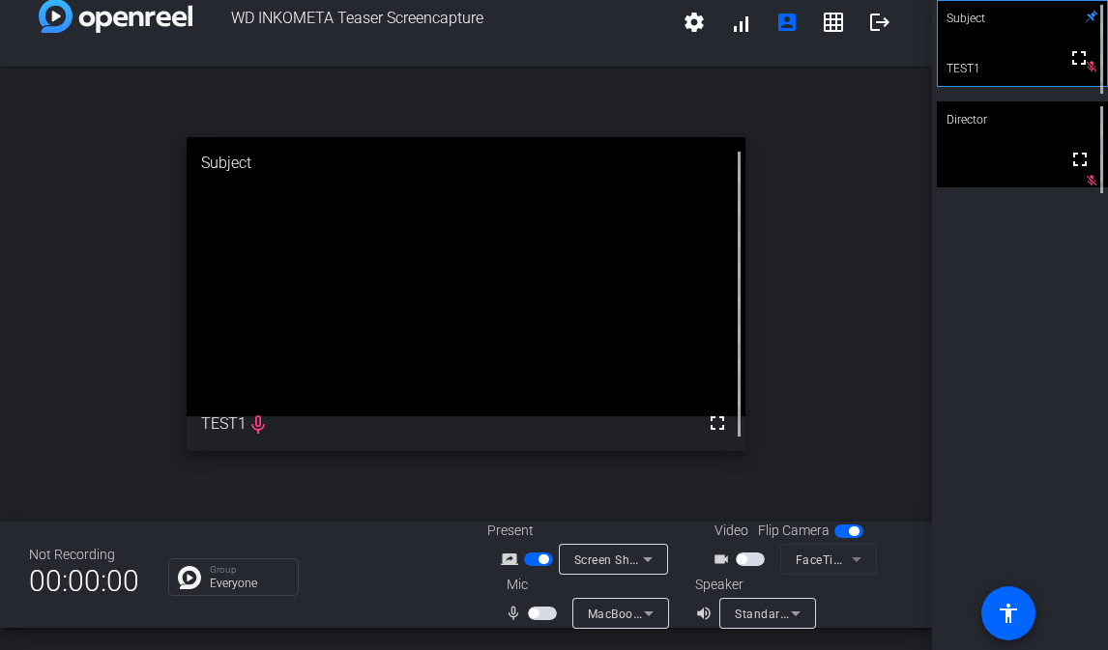
click at [744, 551] on mat-slide-toggle at bounding box center [752, 559] width 33 height 20
click at [744, 568] on mat-slide-toggle at bounding box center [752, 559] width 33 height 20
click at [746, 557] on span "button" at bounding box center [750, 560] width 29 height 14
click at [745, 557] on span "button" at bounding box center [750, 560] width 29 height 14
click at [744, 556] on span "button" at bounding box center [741, 560] width 10 height 10
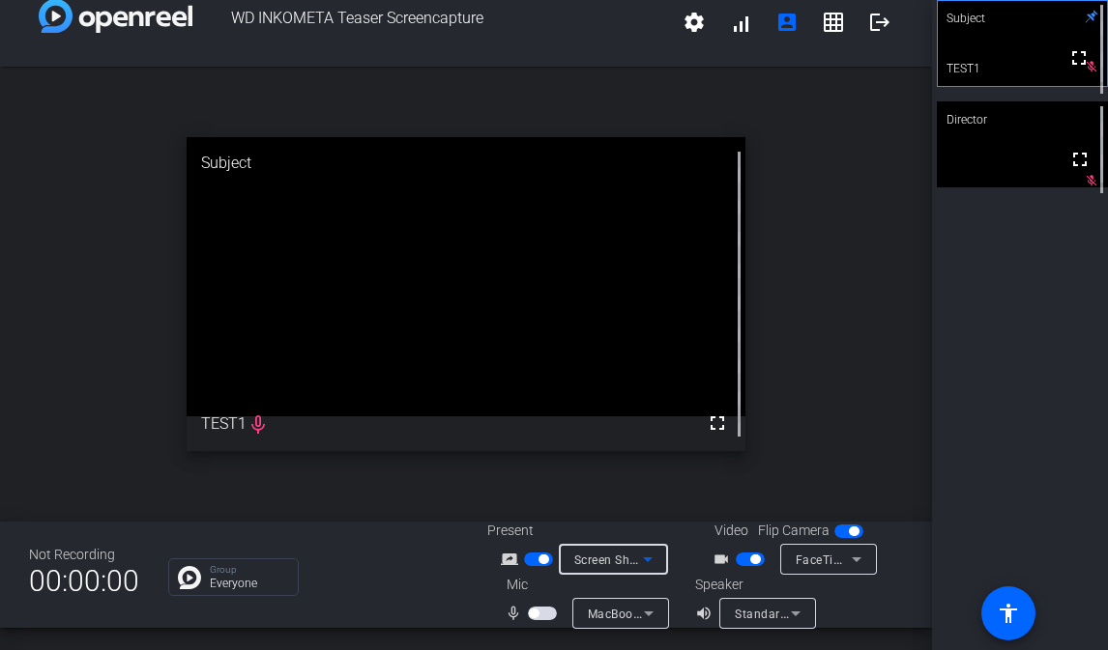
click at [624, 560] on span "Screen Sharing" at bounding box center [616, 559] width 85 height 15
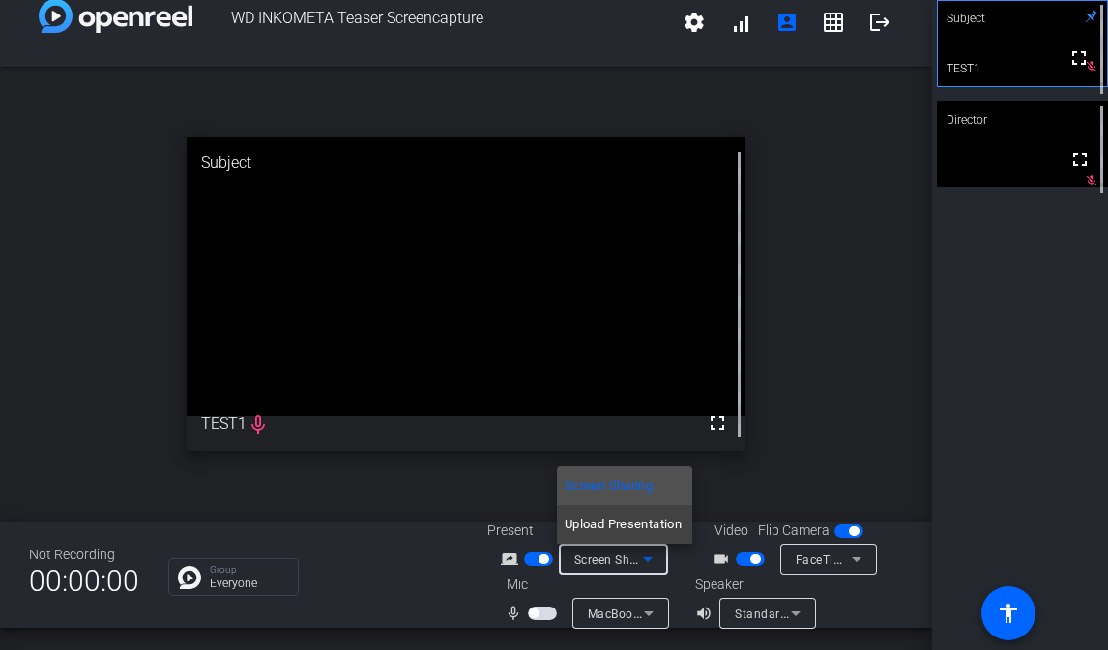
click at [539, 557] on div at bounding box center [554, 325] width 1108 height 650
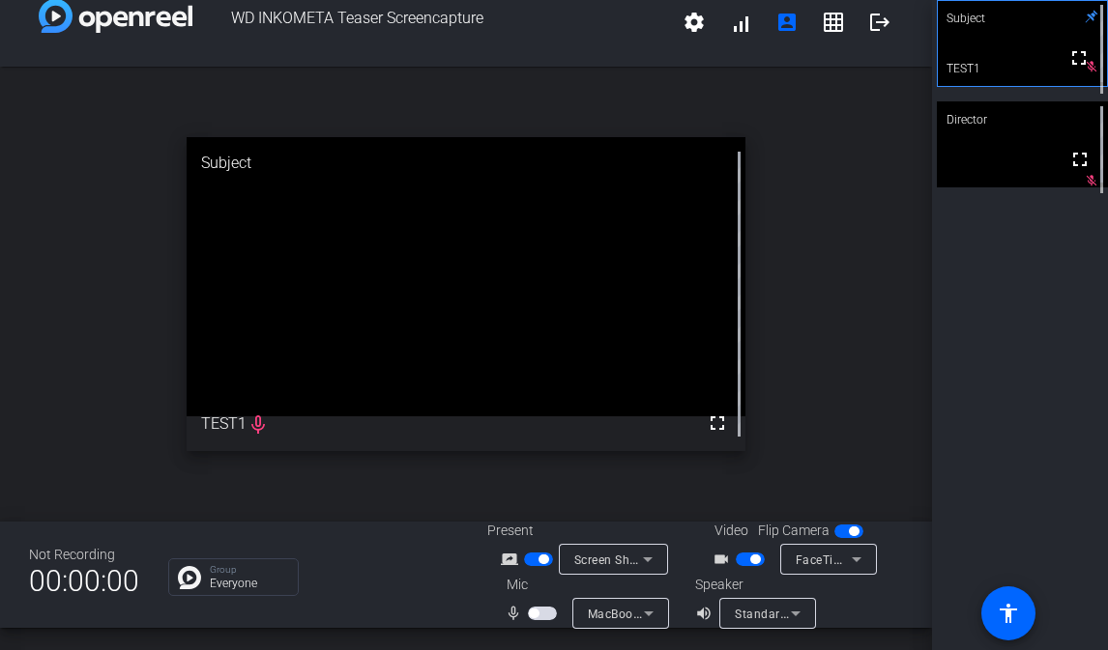
click at [538, 560] on span "button" at bounding box center [543, 560] width 10 height 10
click at [747, 560] on span "button" at bounding box center [750, 560] width 29 height 14
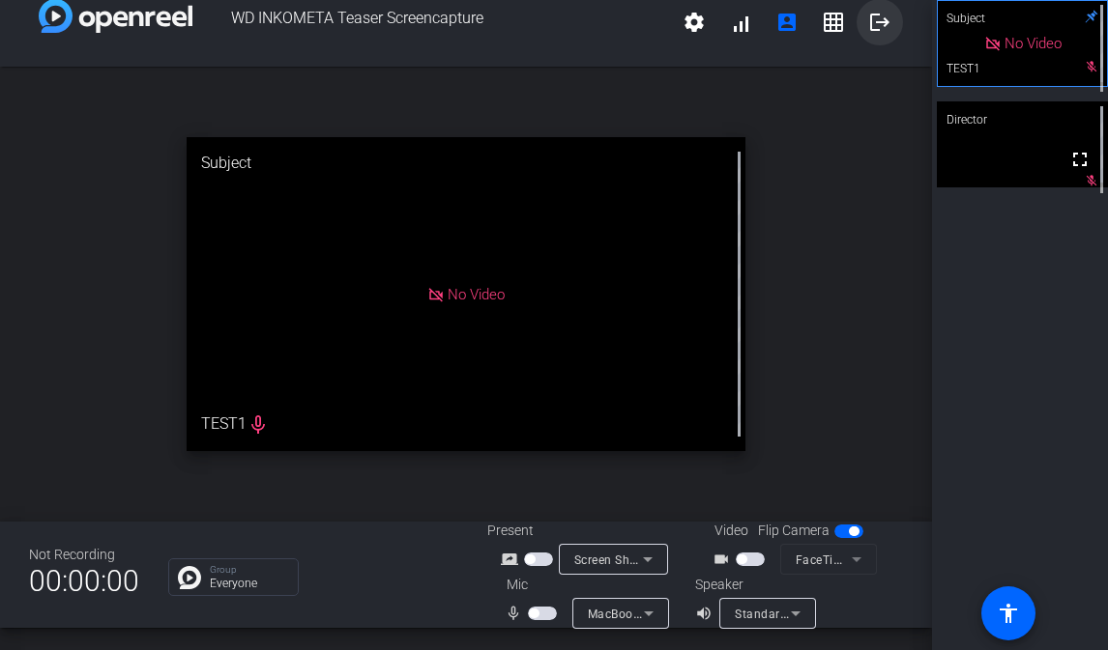
click at [869, 19] on mat-icon "logout" at bounding box center [879, 22] width 23 height 23
